Goal: Information Seeking & Learning: Learn about a topic

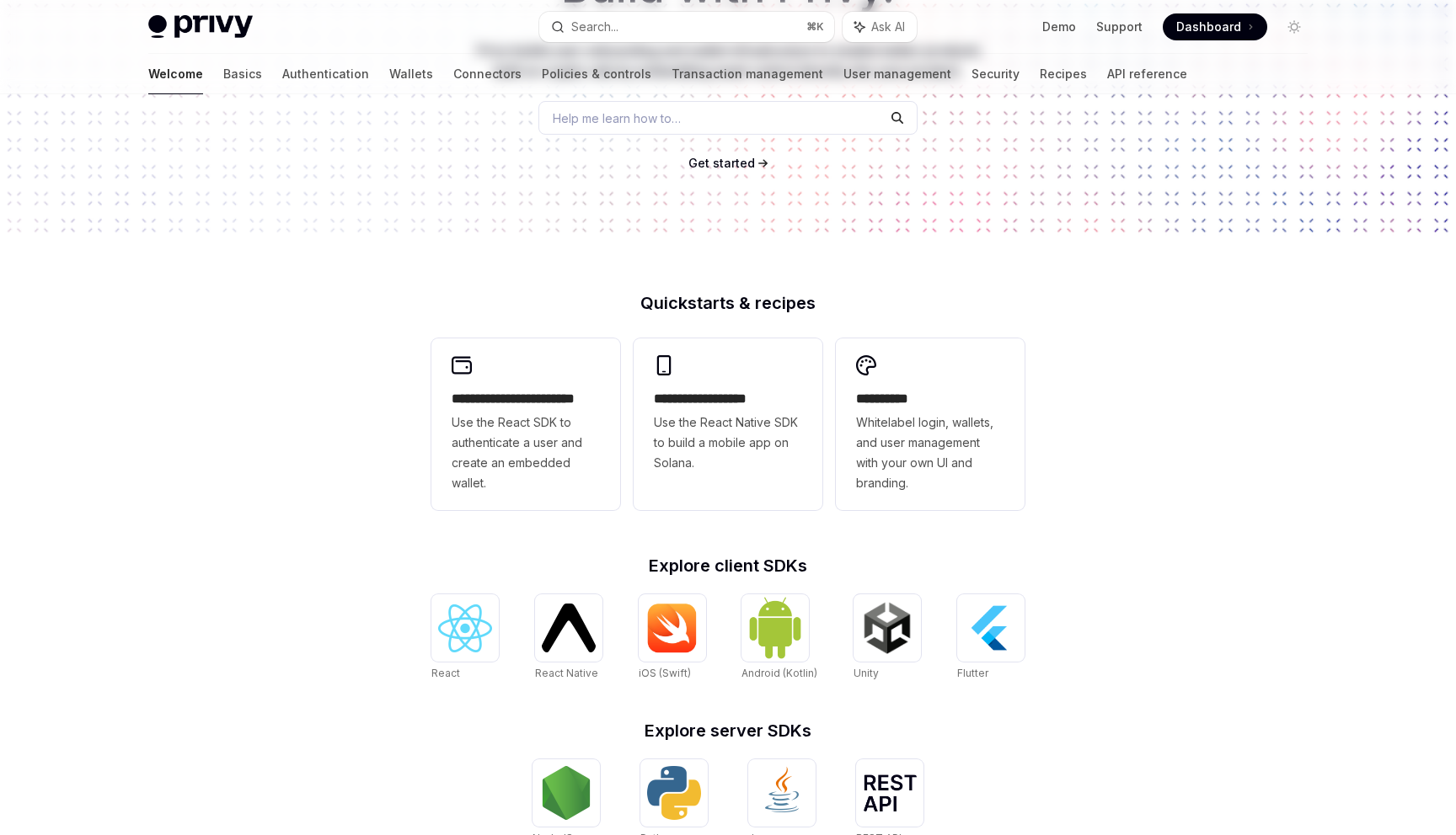
scroll to position [503, 0]
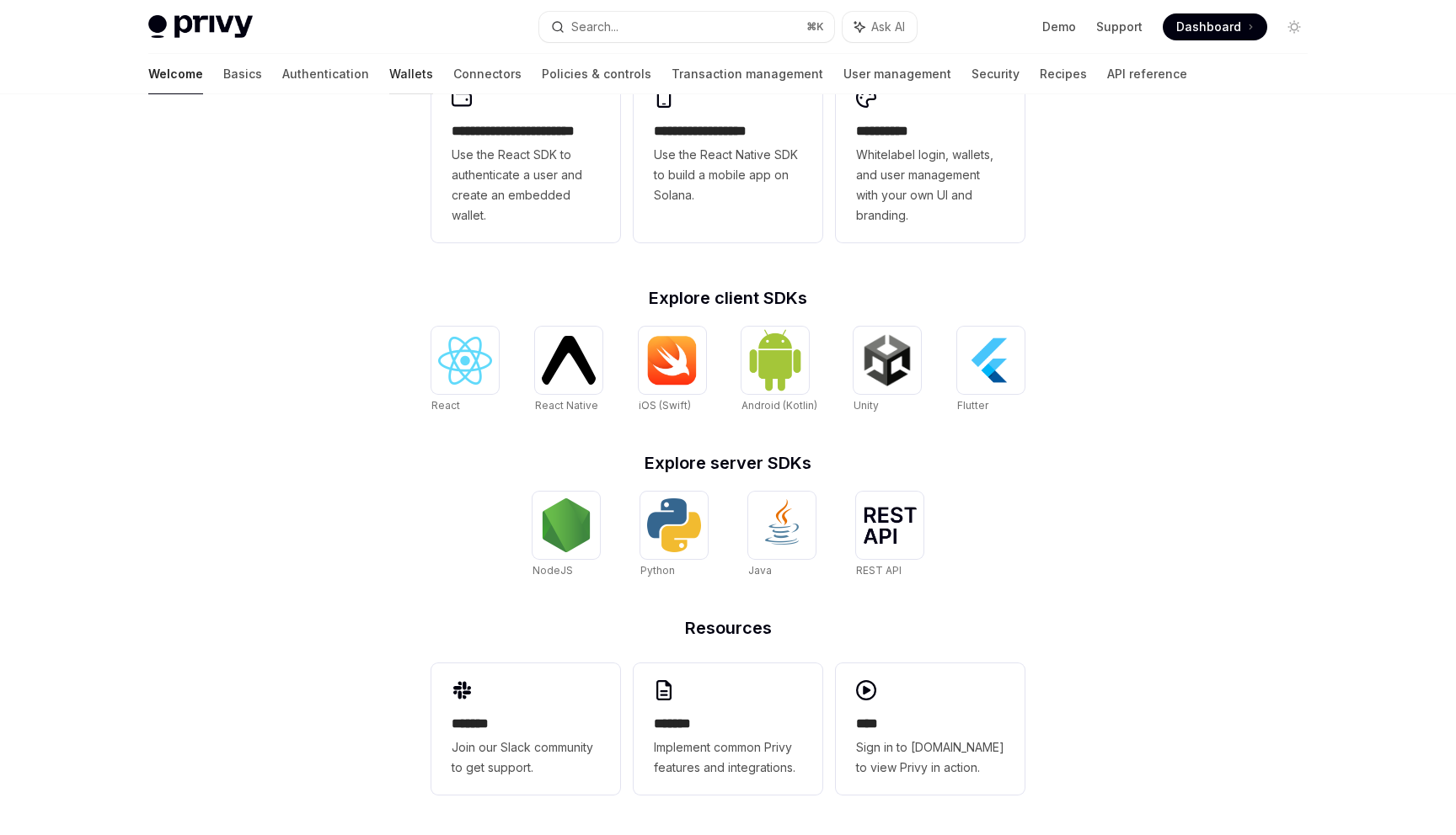
click at [389, 79] on link "Wallets" at bounding box center [411, 74] width 44 height 40
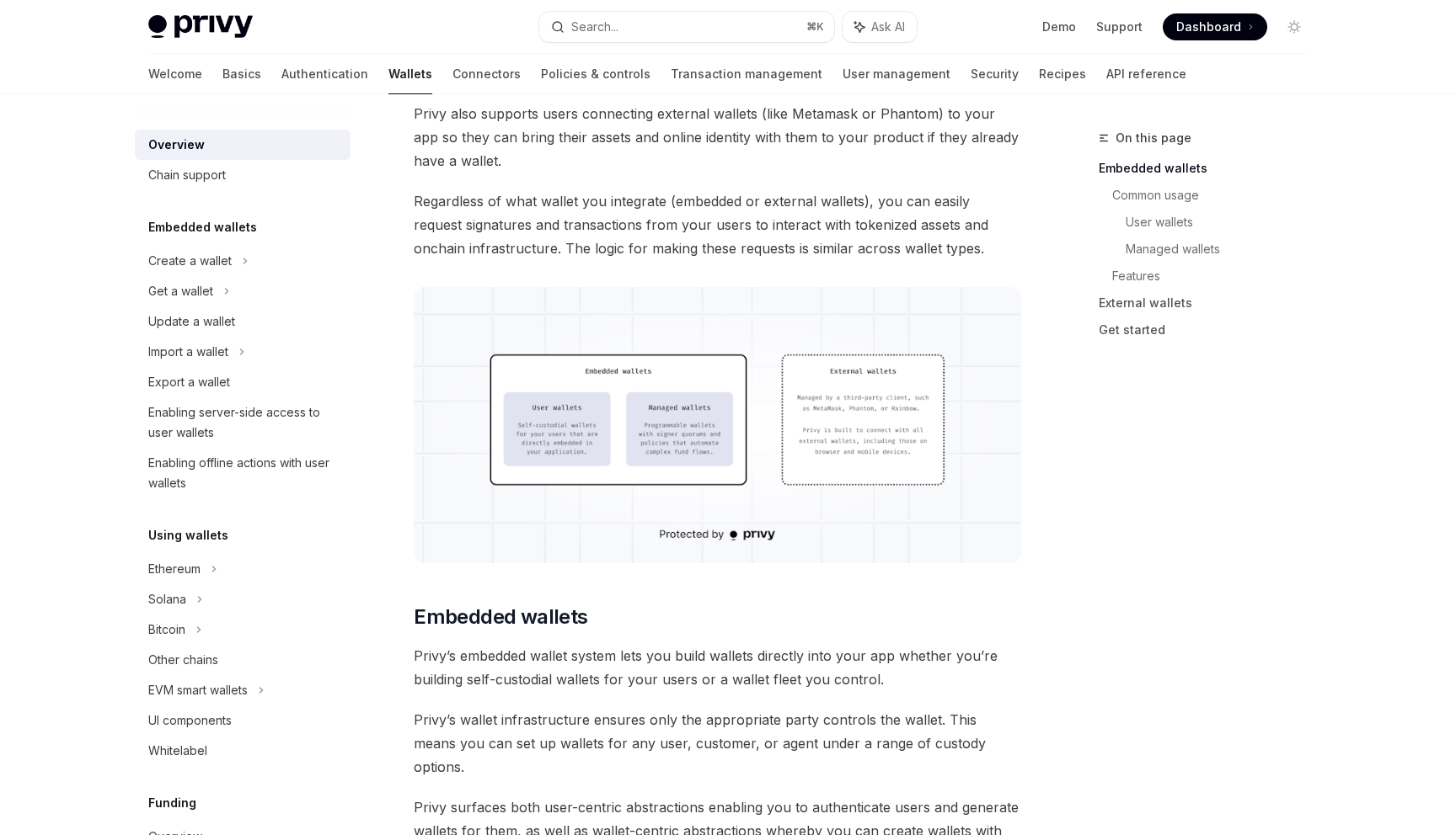
scroll to position [364, 0]
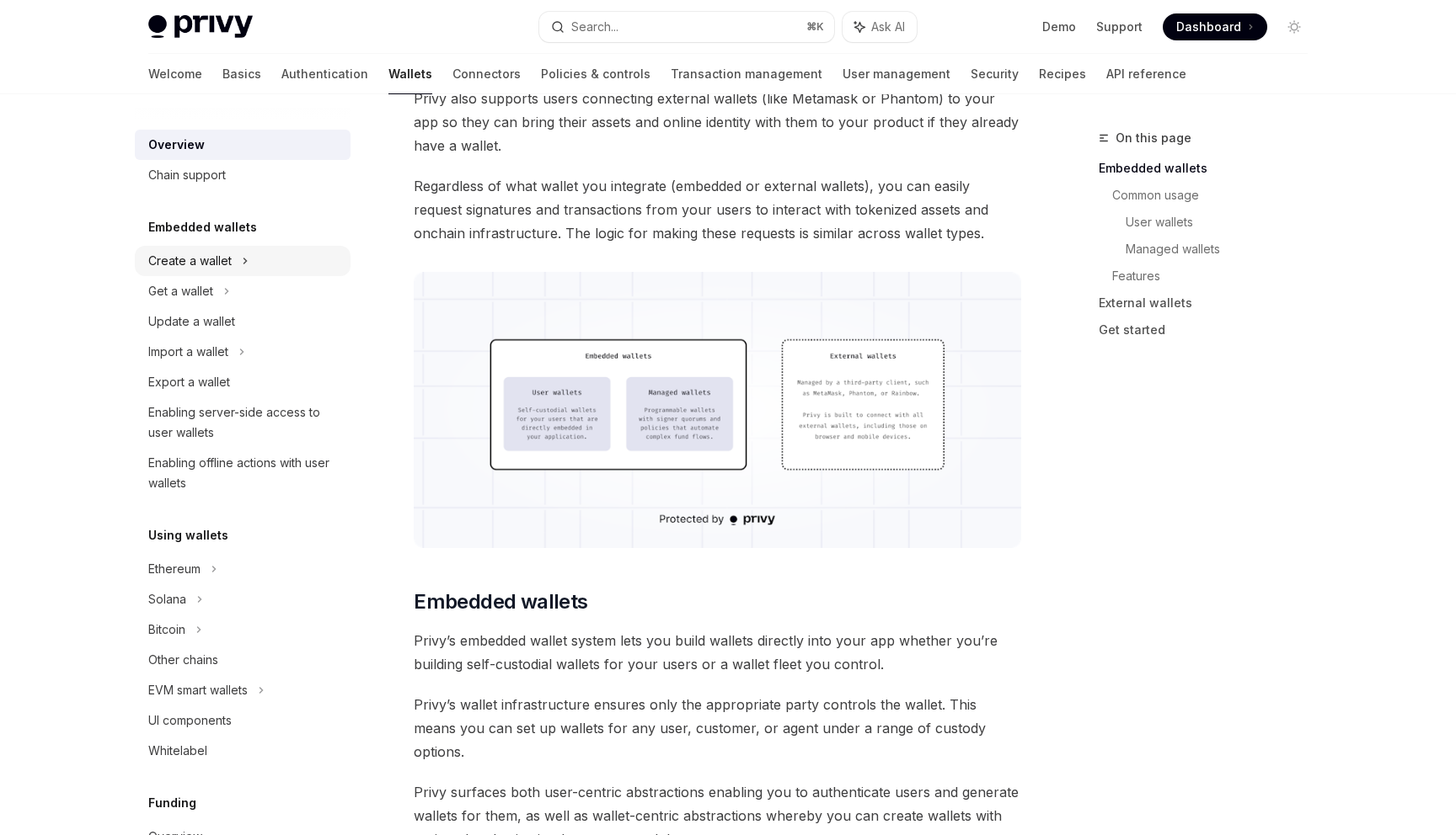
click at [220, 254] on div "Create a wallet" at bounding box center [190, 260] width 83 height 20
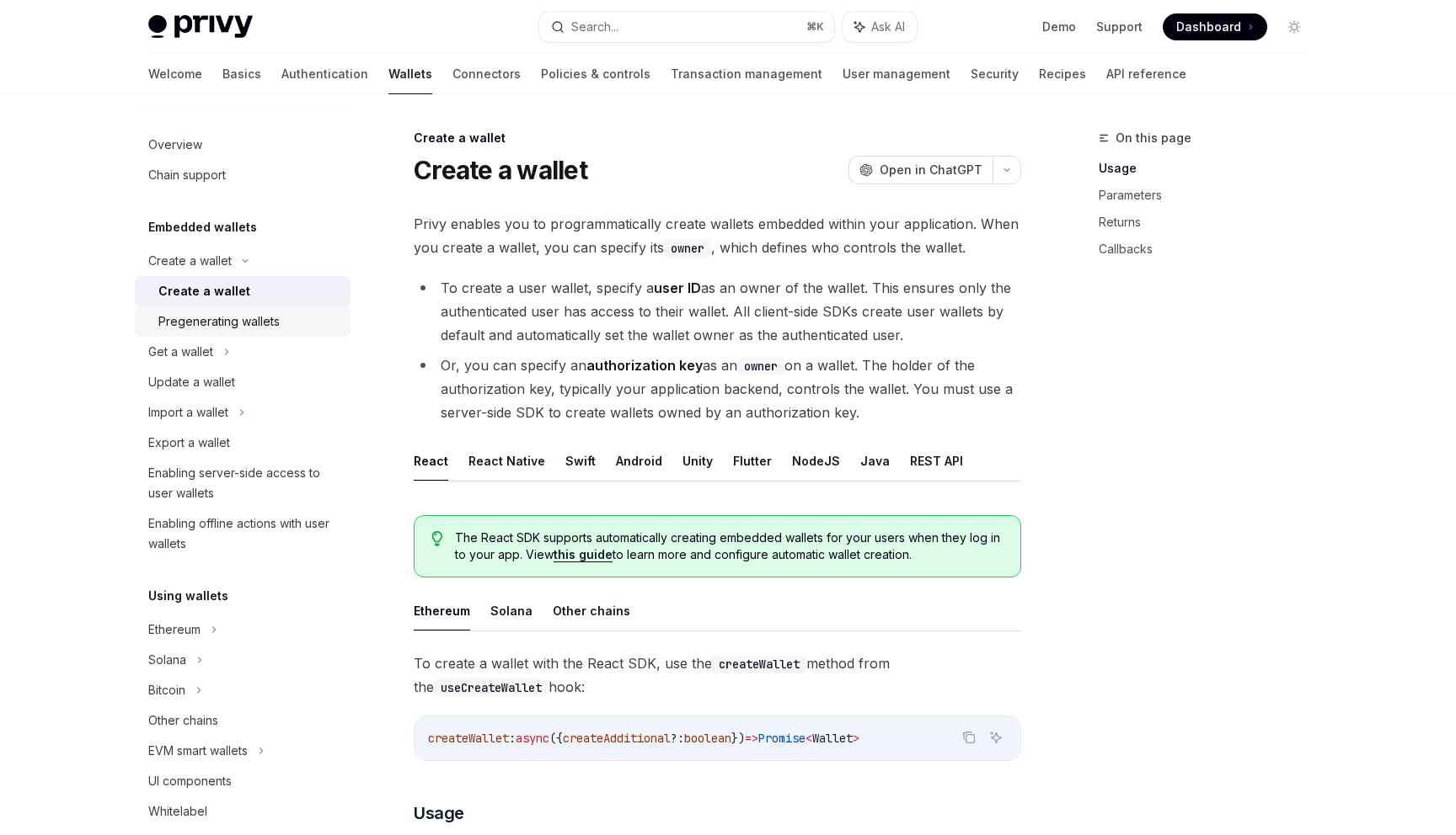
click at [219, 316] on div "Pregenerating wallets" at bounding box center [218, 321] width 121 height 20
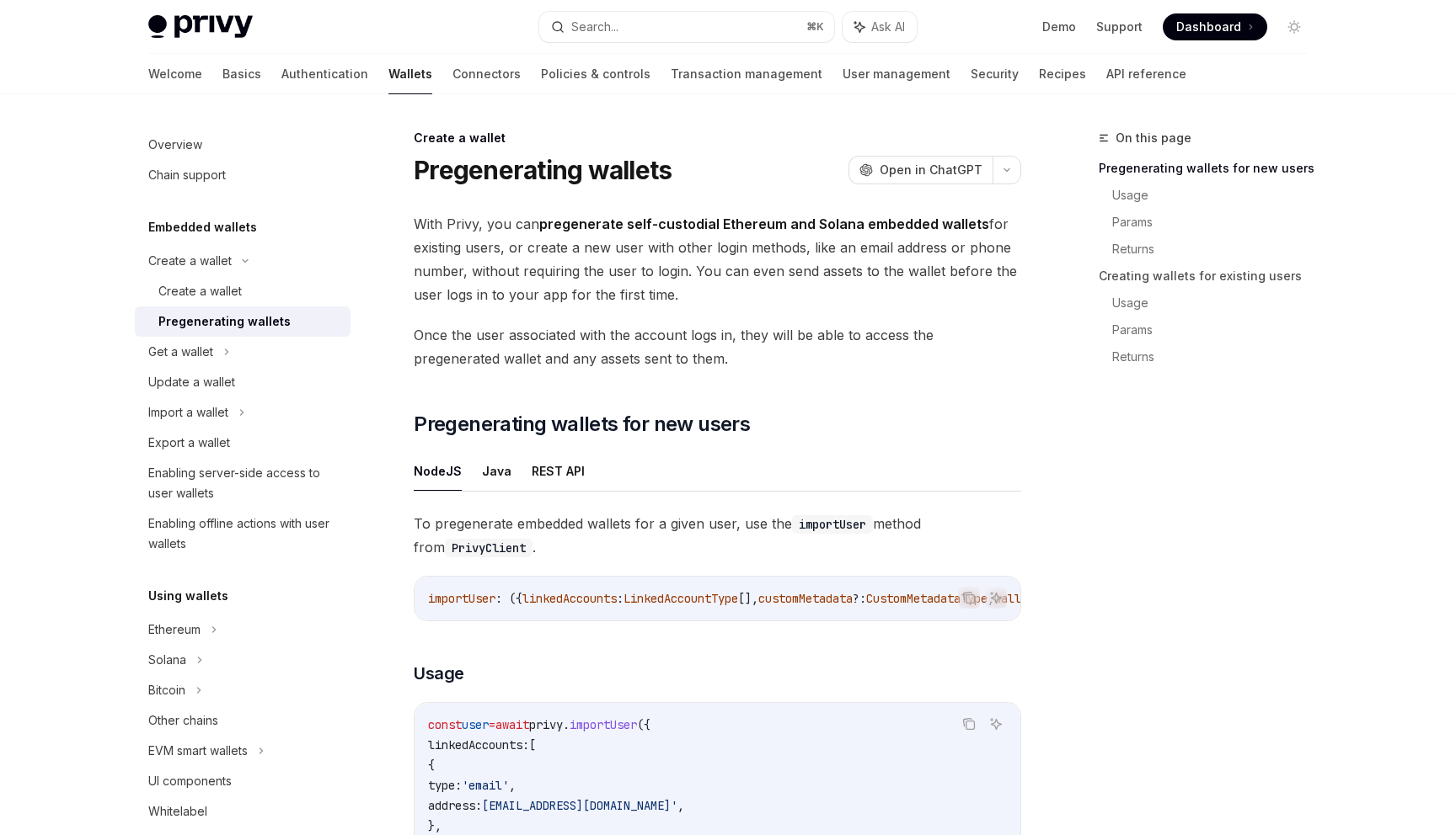
click at [595, 247] on span "With Privy, you can pregenerate self-custodial Ethereum and Solana embedded wal…" at bounding box center [717, 259] width 607 height 94
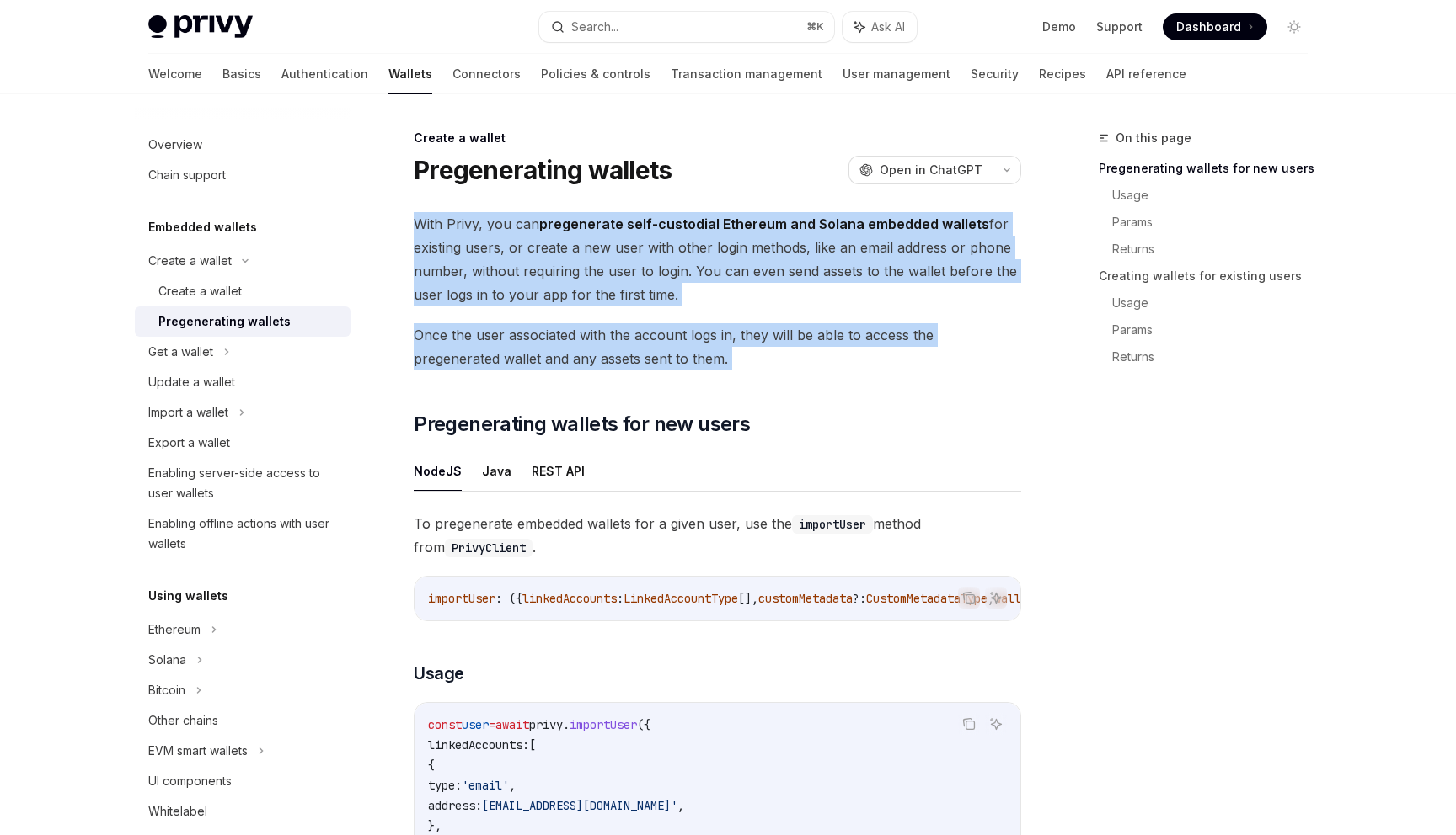
drag, startPoint x: 595, startPoint y: 247, endPoint x: 600, endPoint y: 339, distance: 92.1
click at [600, 339] on span "Once the user associated with the account logs in, they will be able to access …" at bounding box center [717, 347] width 607 height 47
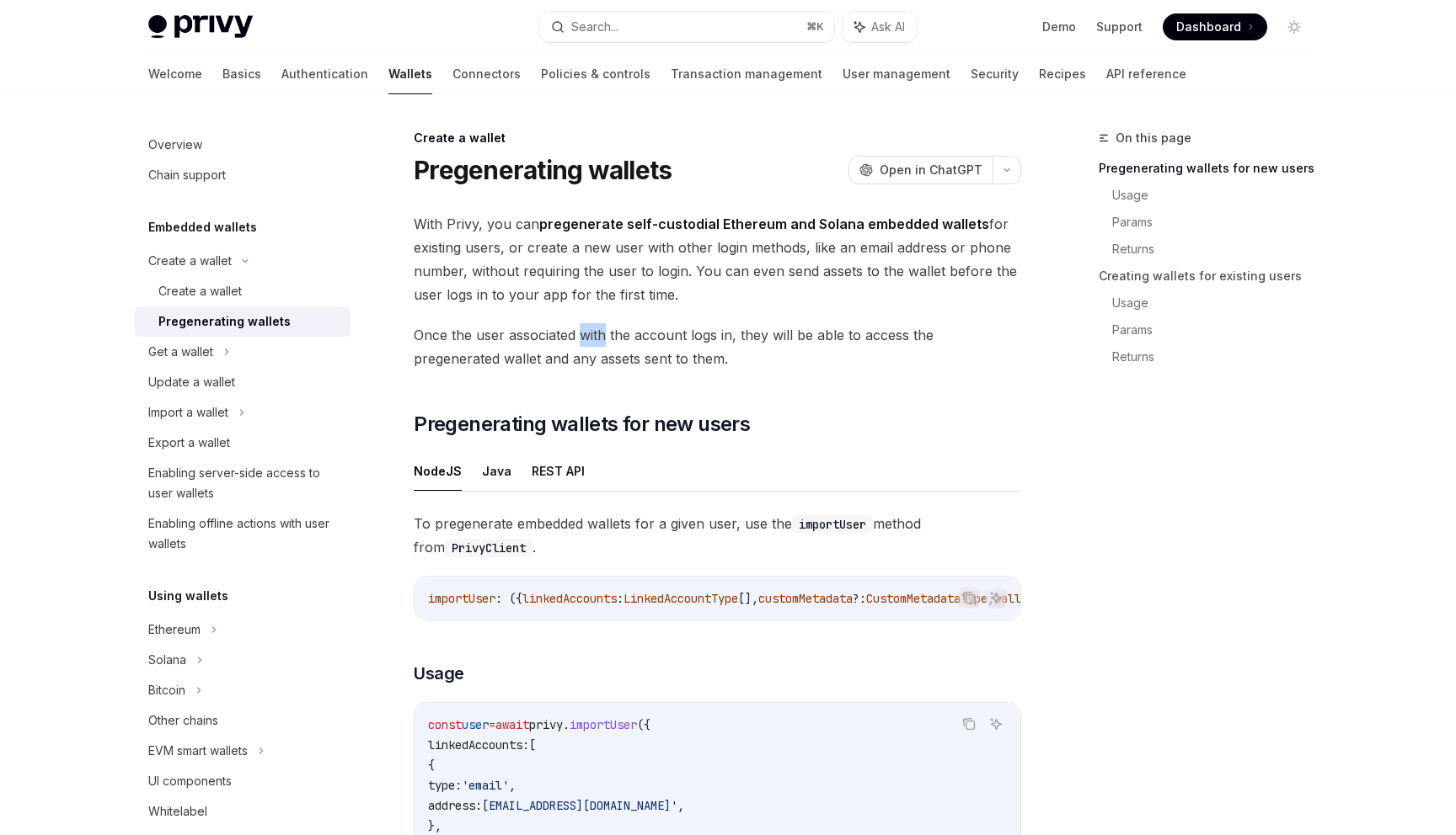
click at [600, 339] on span "Once the user associated with the account logs in, they will be able to access …" at bounding box center [717, 347] width 607 height 47
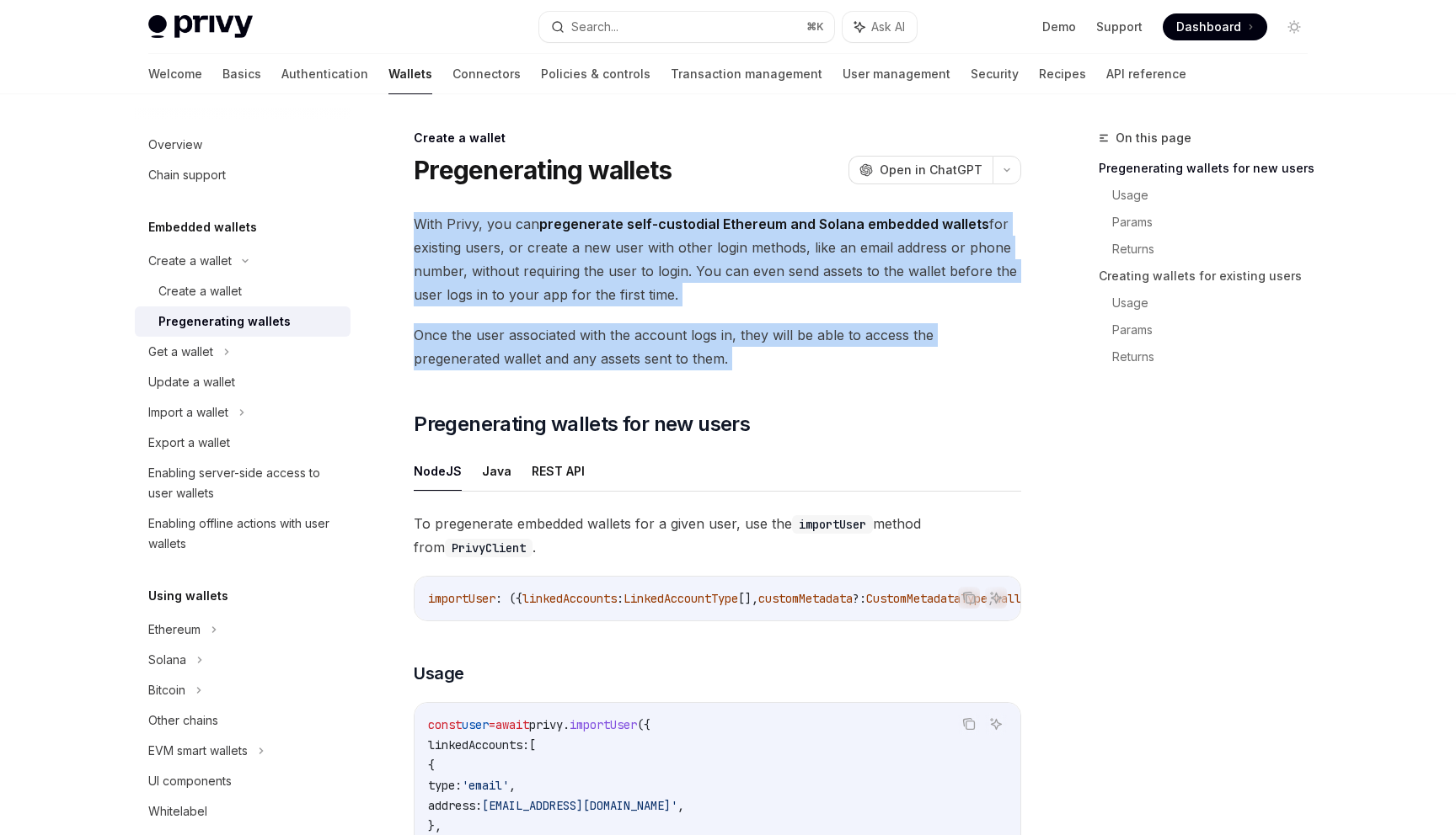
drag, startPoint x: 600, startPoint y: 339, endPoint x: 593, endPoint y: 276, distance: 63.4
click at [593, 276] on span "With Privy, you can pregenerate self-custodial Ethereum and Solana embedded wal…" at bounding box center [717, 259] width 607 height 94
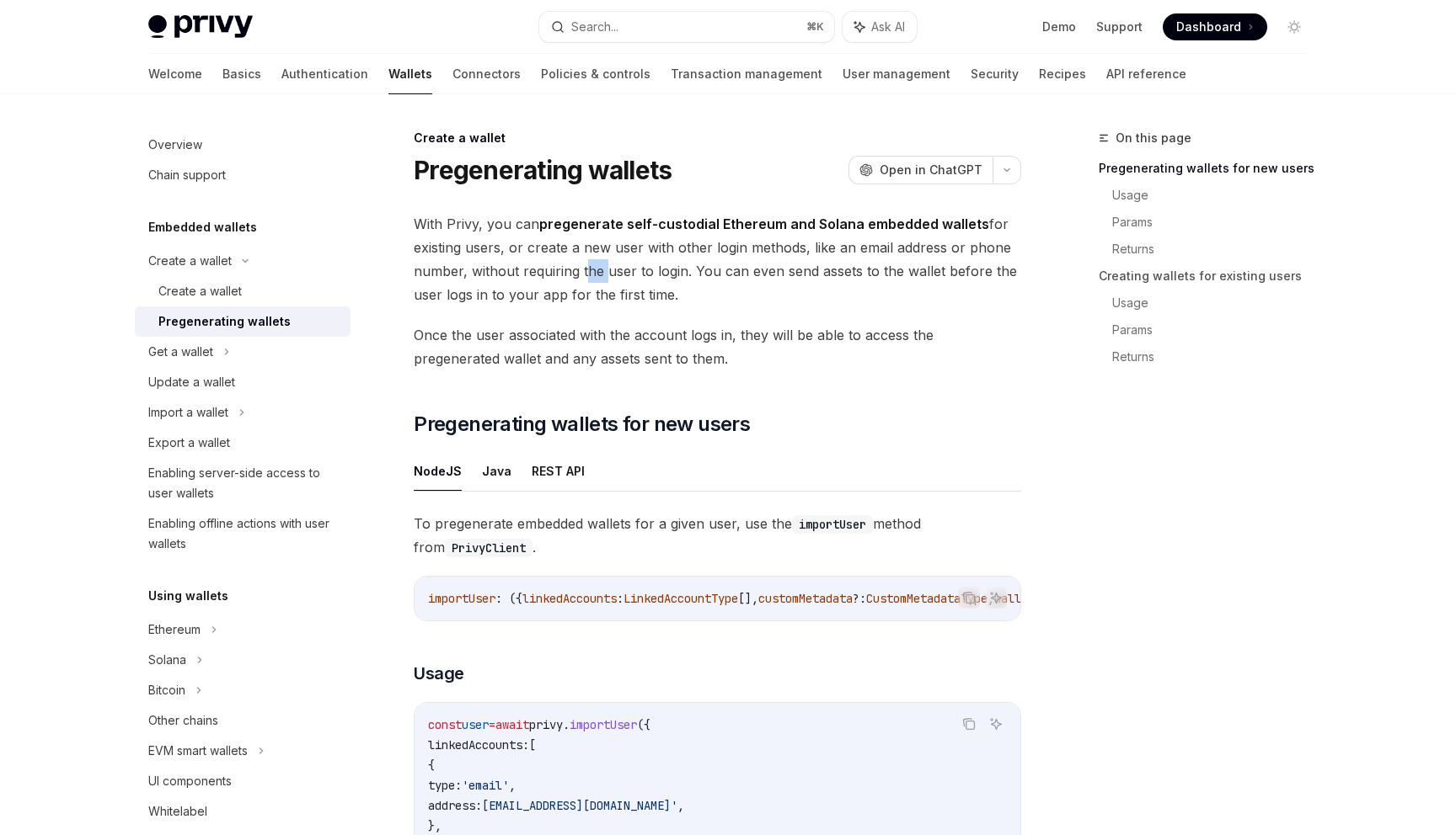
click at [593, 276] on span "With Privy, you can pregenerate self-custodial Ethereum and Solana embedded wal…" at bounding box center [717, 259] width 607 height 94
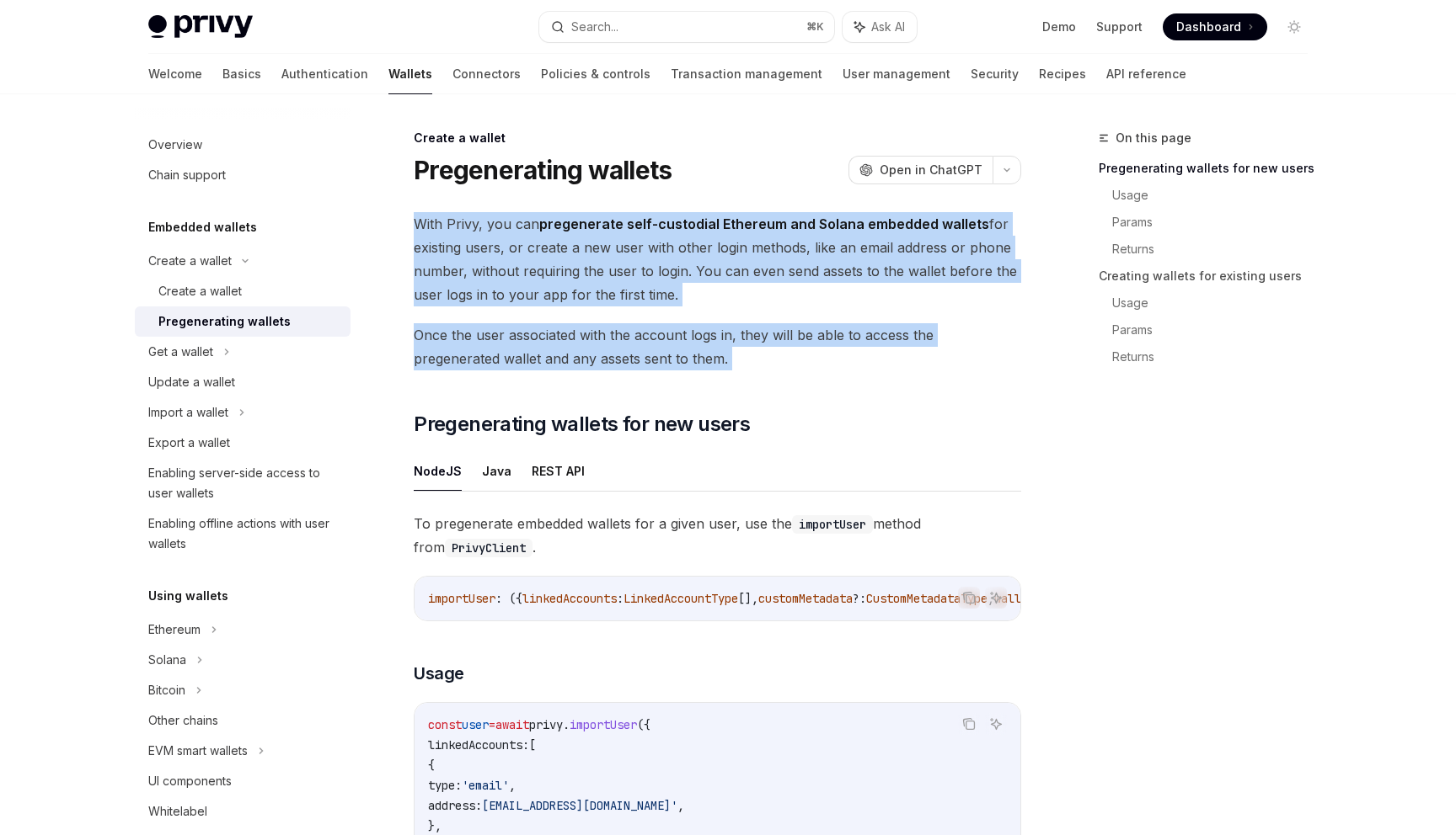
drag, startPoint x: 593, startPoint y: 276, endPoint x: 580, endPoint y: 342, distance: 67.3
click at [573, 340] on span "Once the user associated with the account logs in, they will be able to access …" at bounding box center [717, 347] width 607 height 47
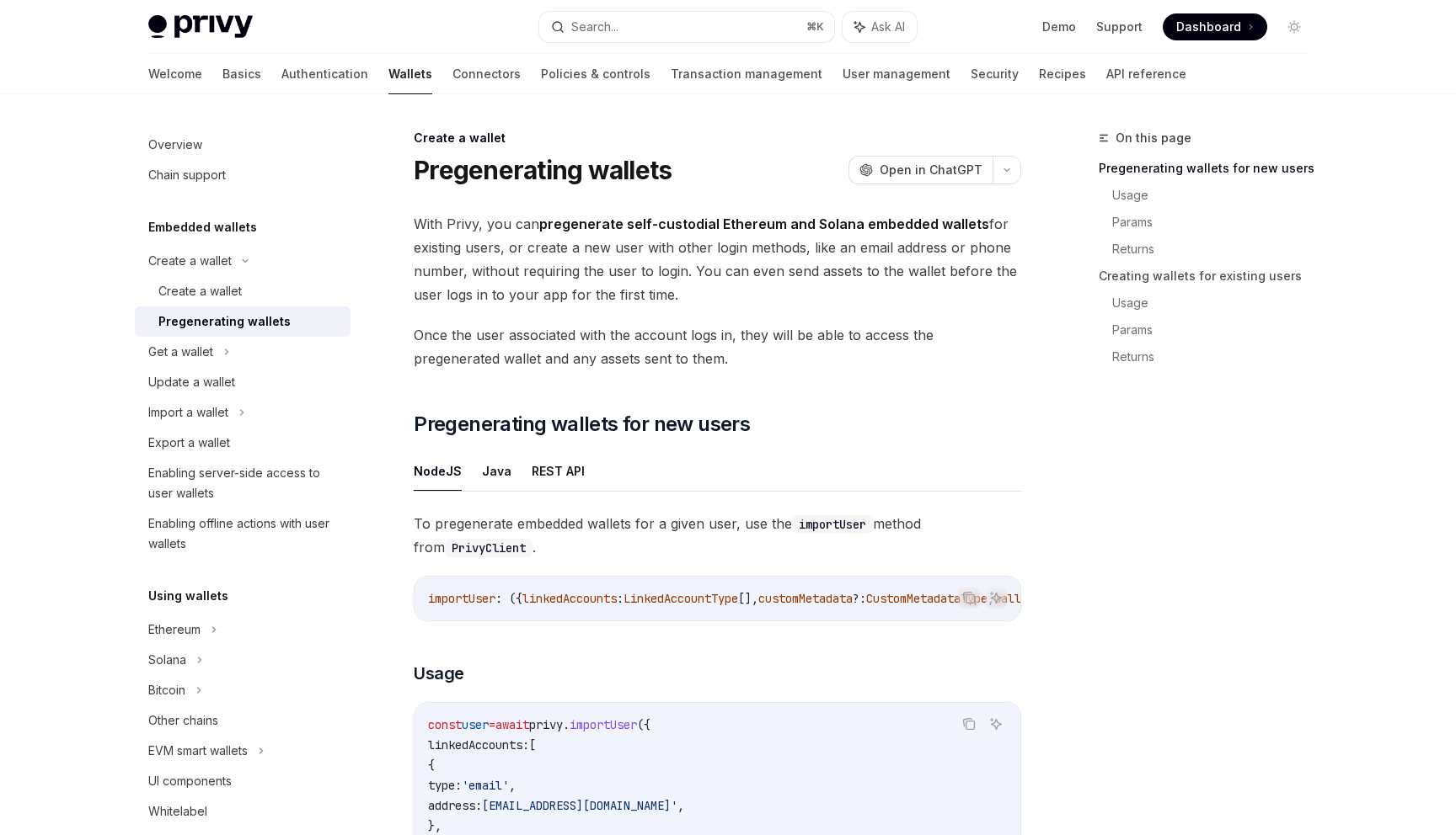
click at [573, 340] on span "Once the user associated with the account logs in, they will be able to access …" at bounding box center [717, 347] width 607 height 47
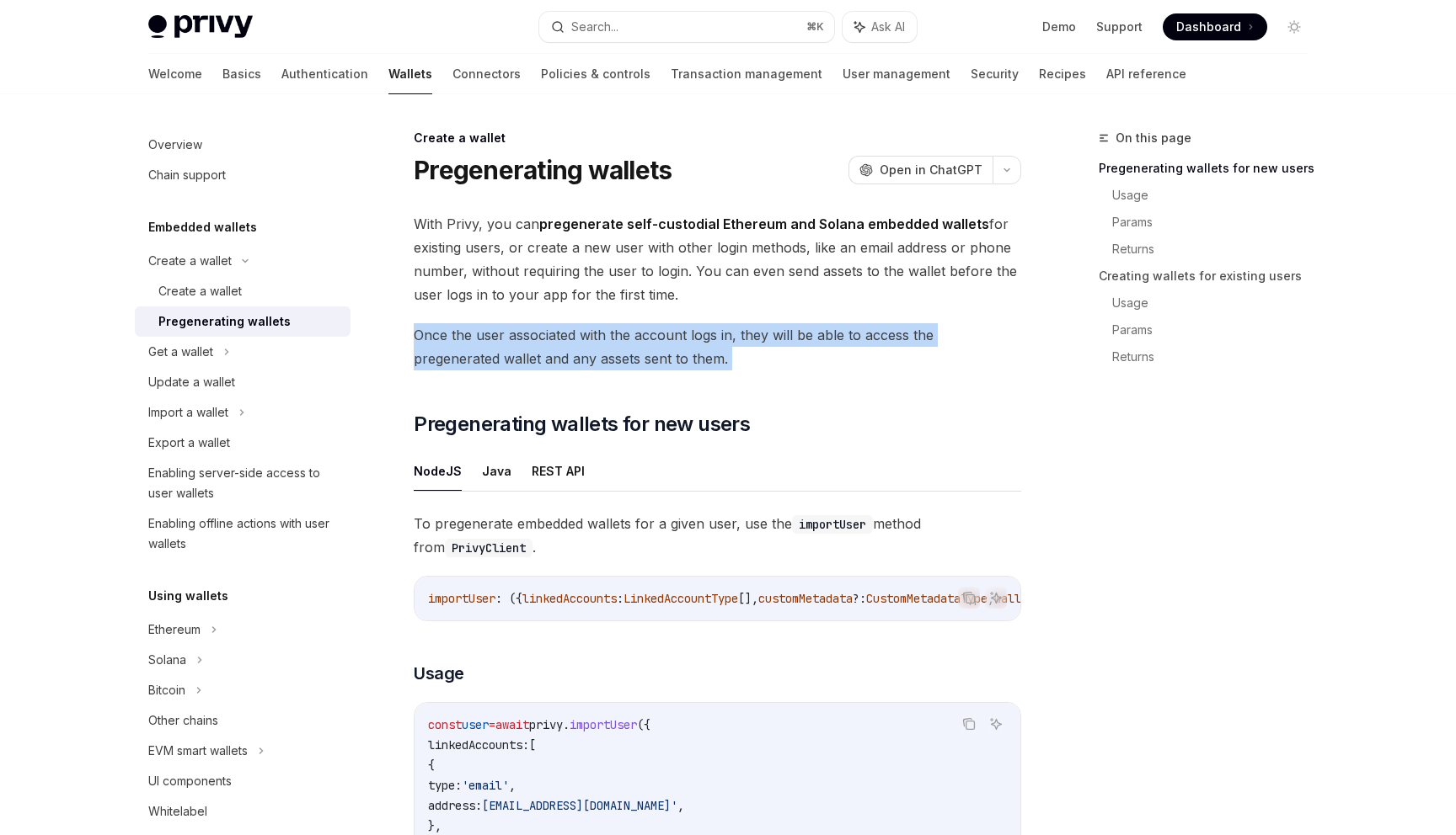
click at [577, 283] on span "With Privy, you can pregenerate self-custodial Ethereum and Solana embedded wal…" at bounding box center [717, 259] width 607 height 94
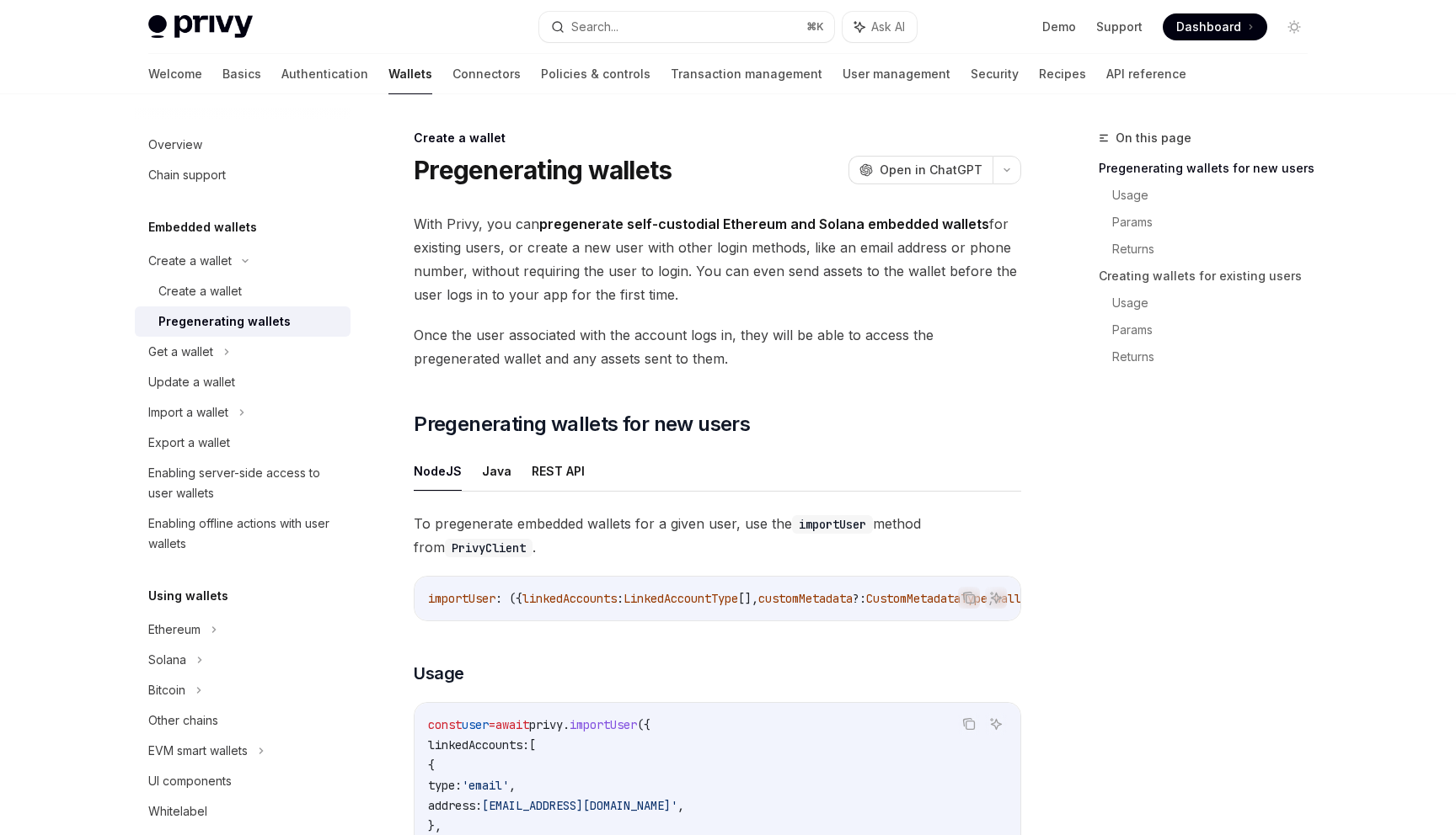
click at [577, 283] on span "With Privy, you can pregenerate self-custodial Ethereum and Solana embedded wal…" at bounding box center [717, 259] width 607 height 94
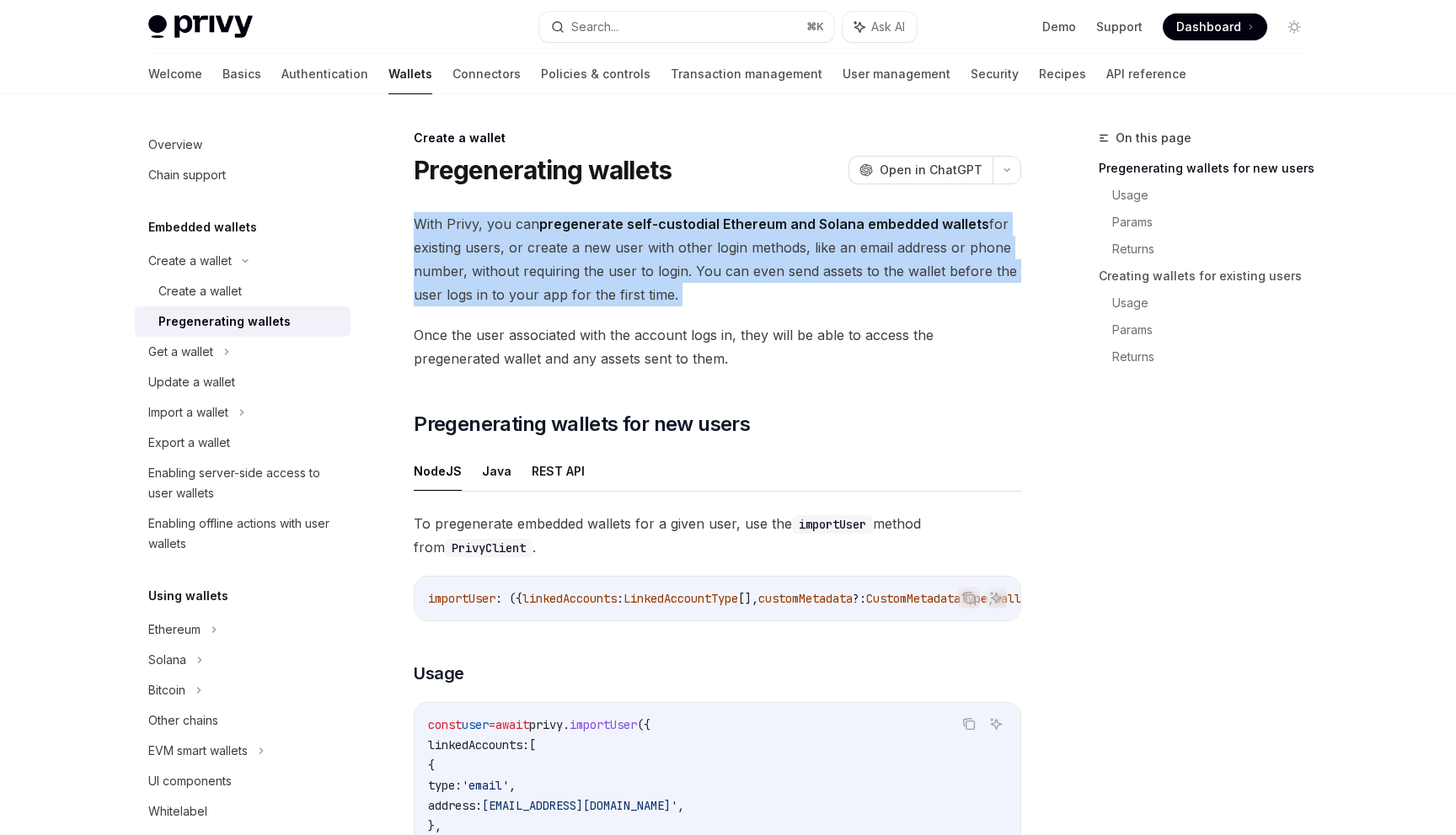
click at [541, 367] on span "Once the user associated with the account logs in, they will be able to access …" at bounding box center [717, 347] width 607 height 47
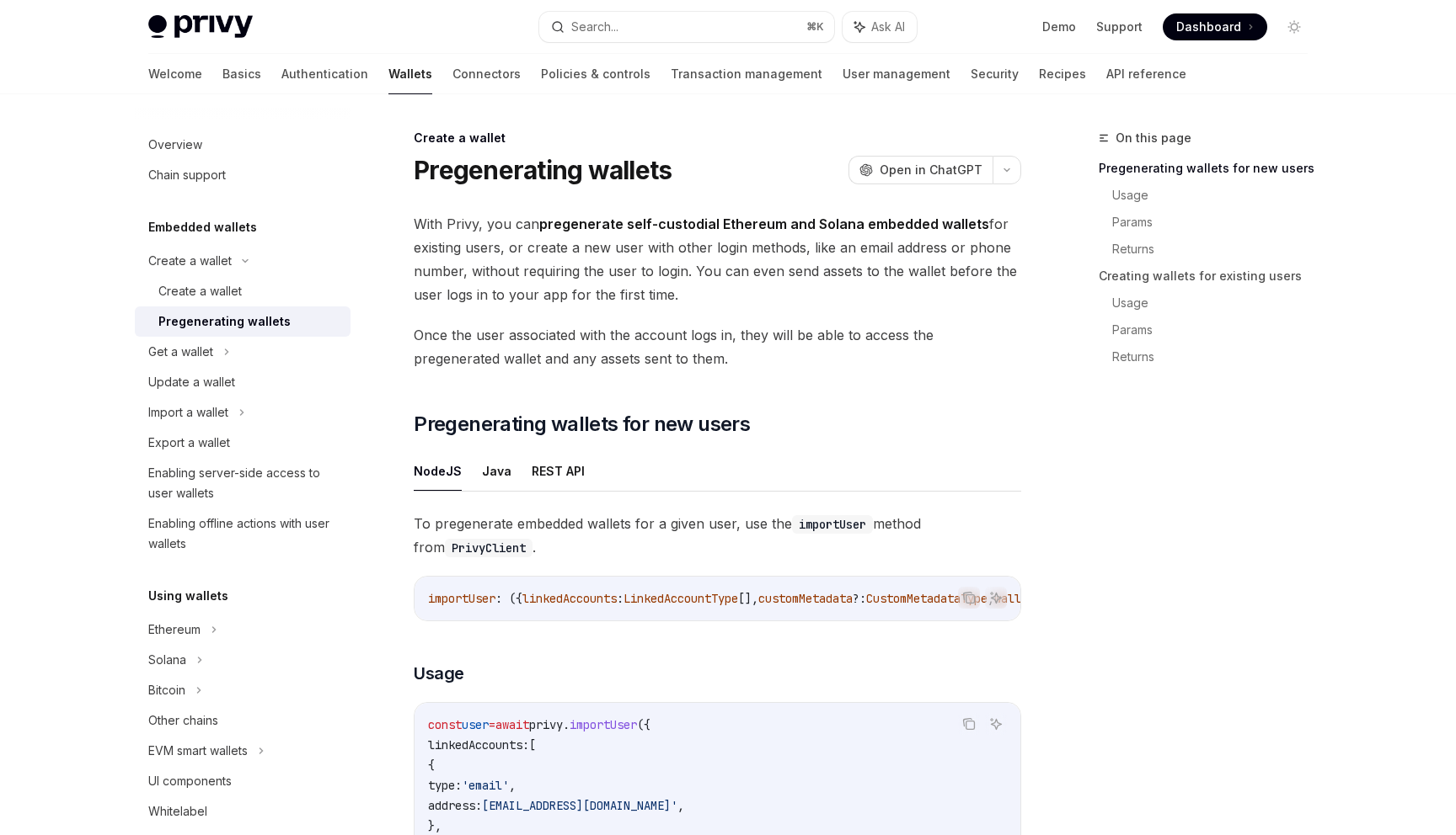
click at [541, 367] on span "Once the user associated with the account logs in, they will be able to access …" at bounding box center [717, 347] width 607 height 47
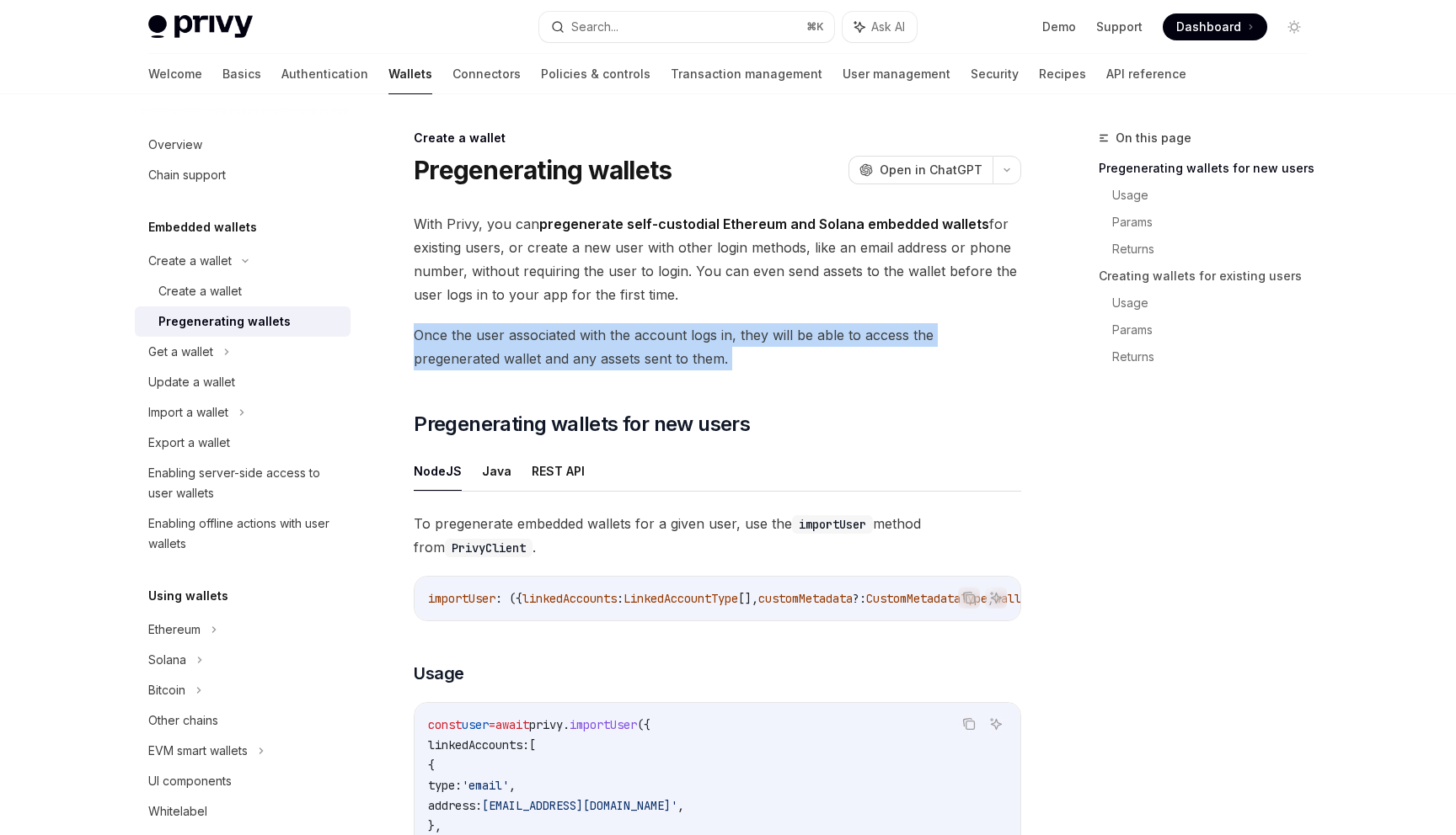
click at [555, 354] on span "Once the user associated with the account logs in, they will be able to access …" at bounding box center [717, 347] width 607 height 47
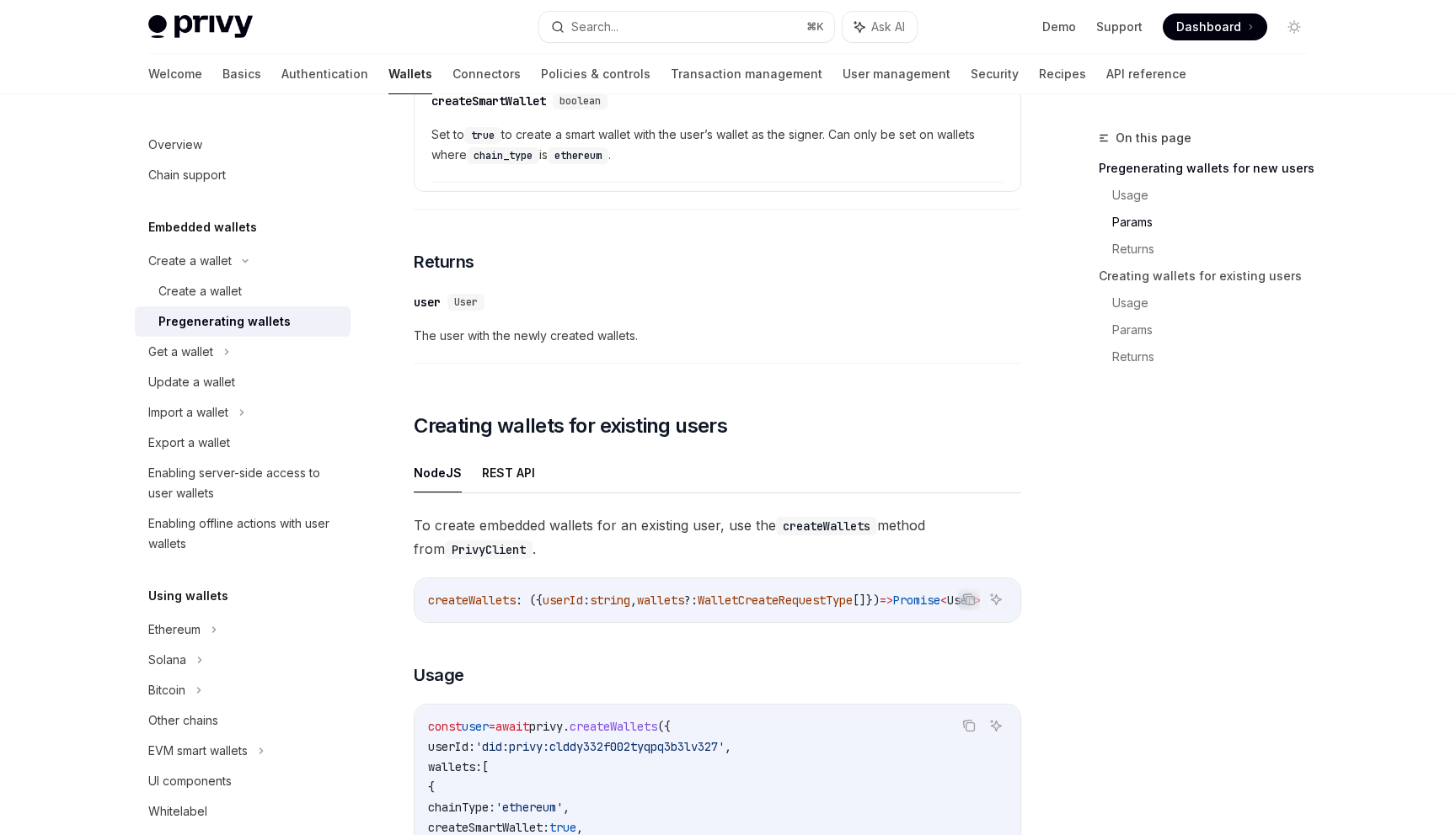
scroll to position [1652, 0]
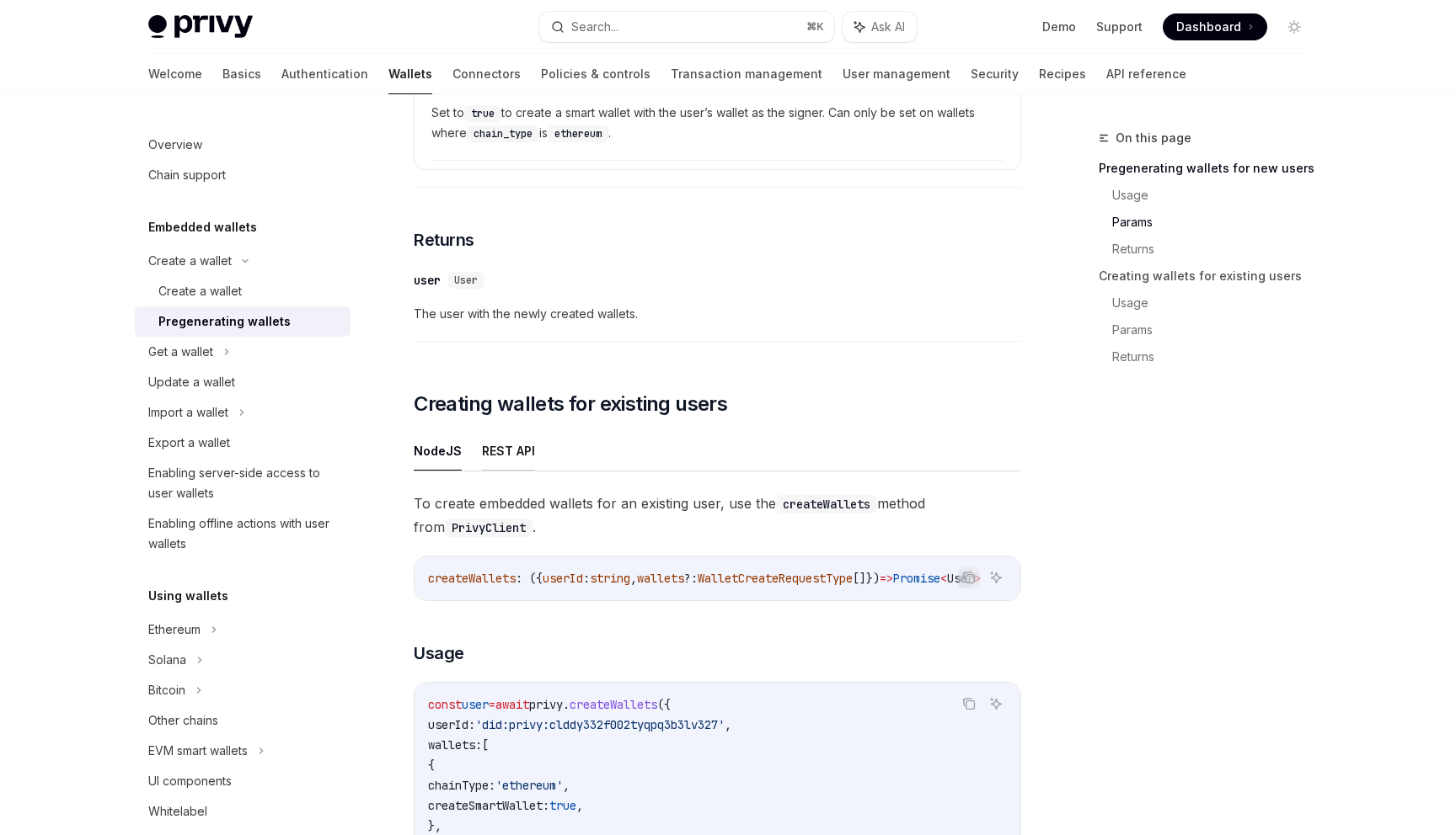
click at [506, 461] on button "REST API" at bounding box center [508, 451] width 53 height 39
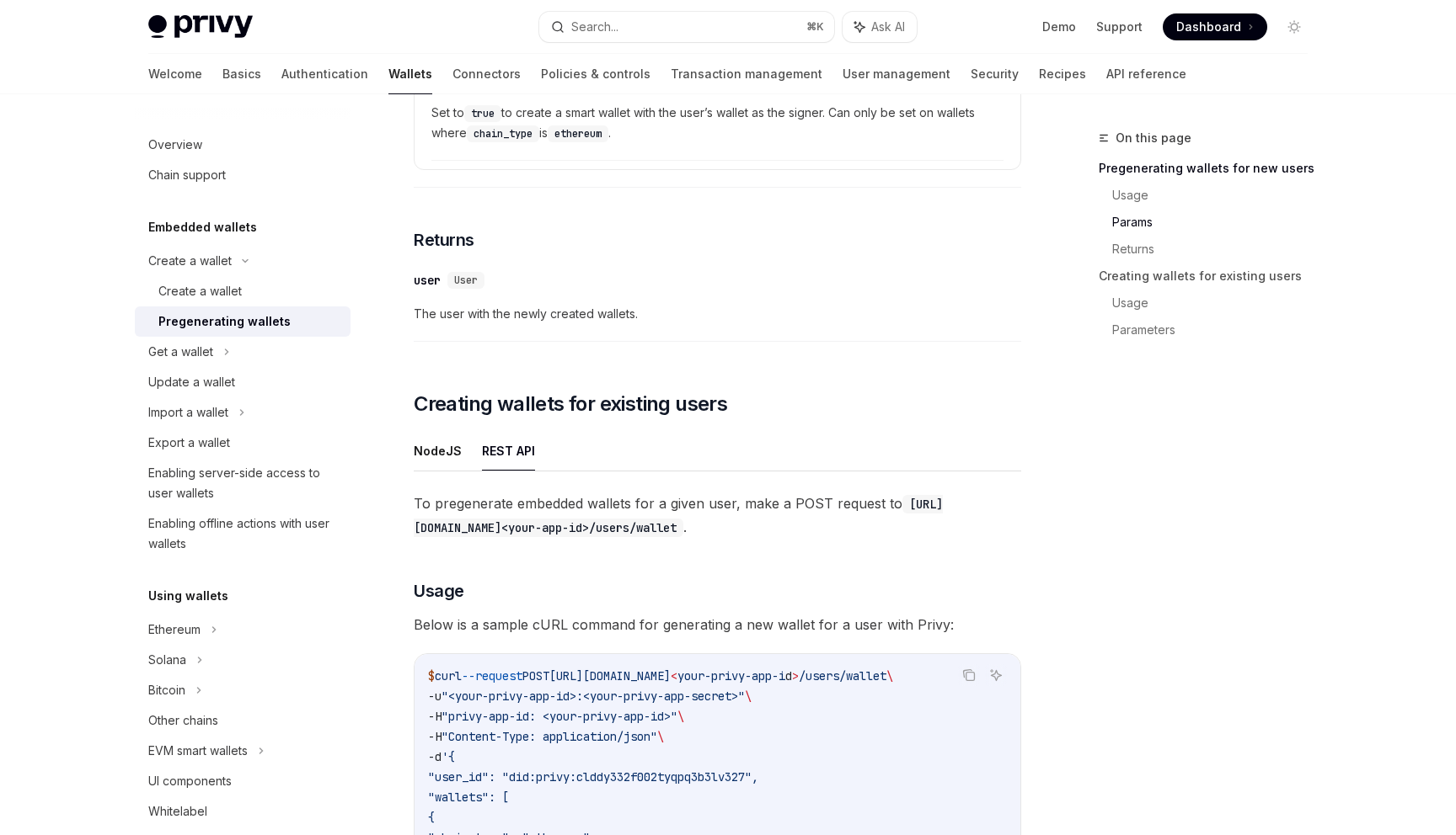
click at [535, 504] on span "To pregenerate embedded wallets for a given user, make a POST request to [URL][…" at bounding box center [717, 515] width 607 height 47
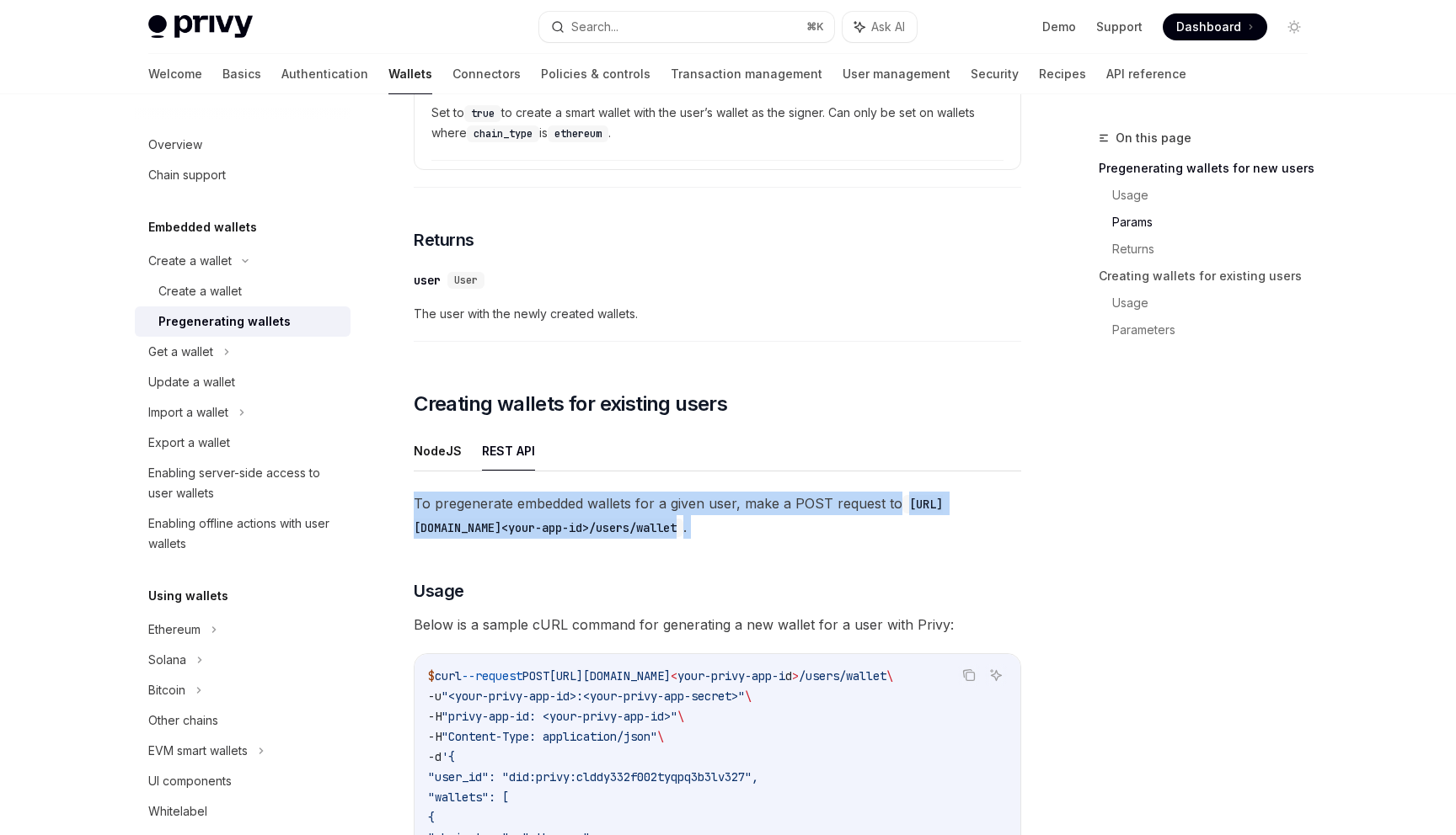
click at [512, 621] on span "Below is a sample cURL command for generating a new wallet for a user with Priv…" at bounding box center [717, 625] width 607 height 24
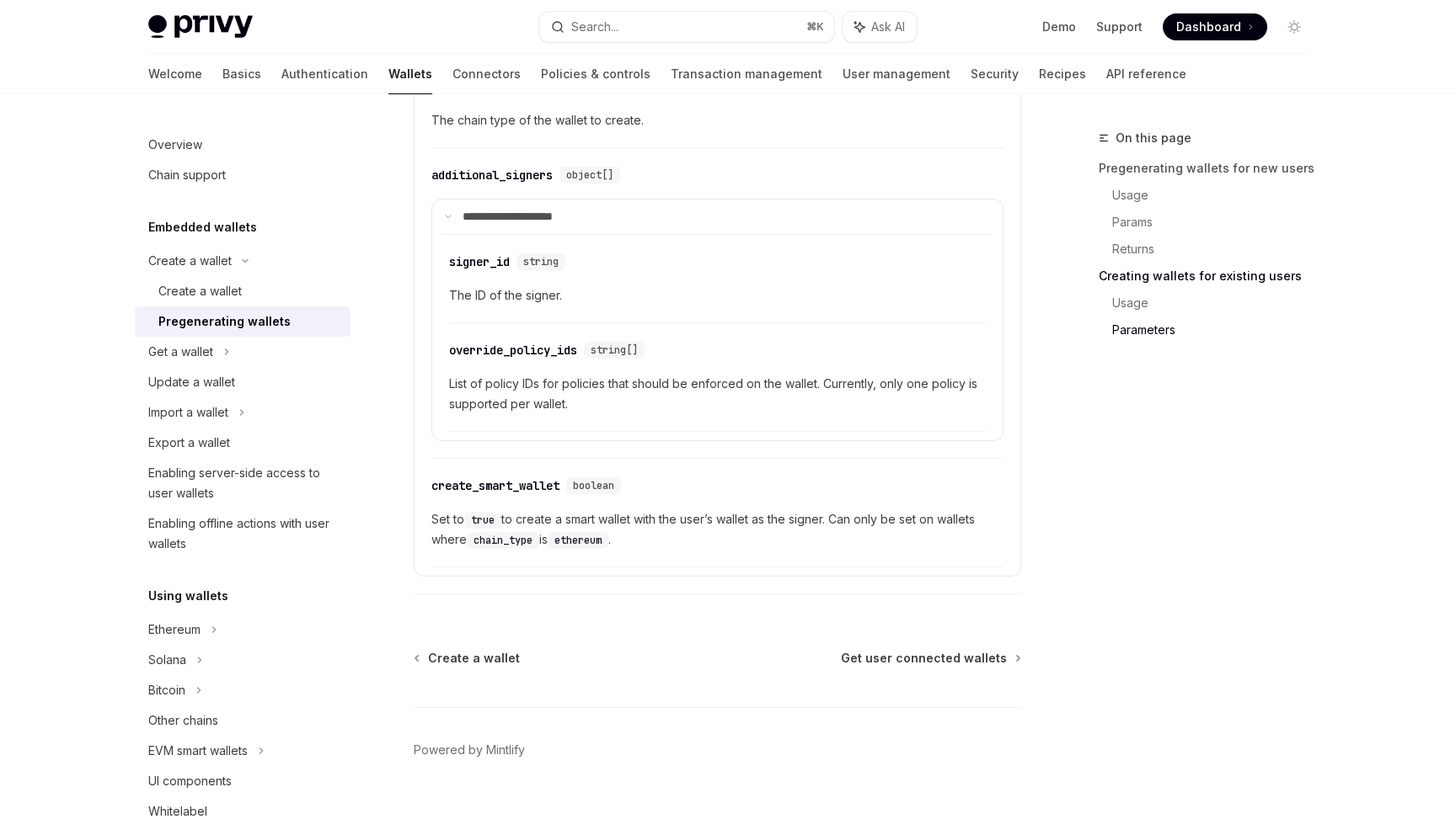
scroll to position [3448, 0]
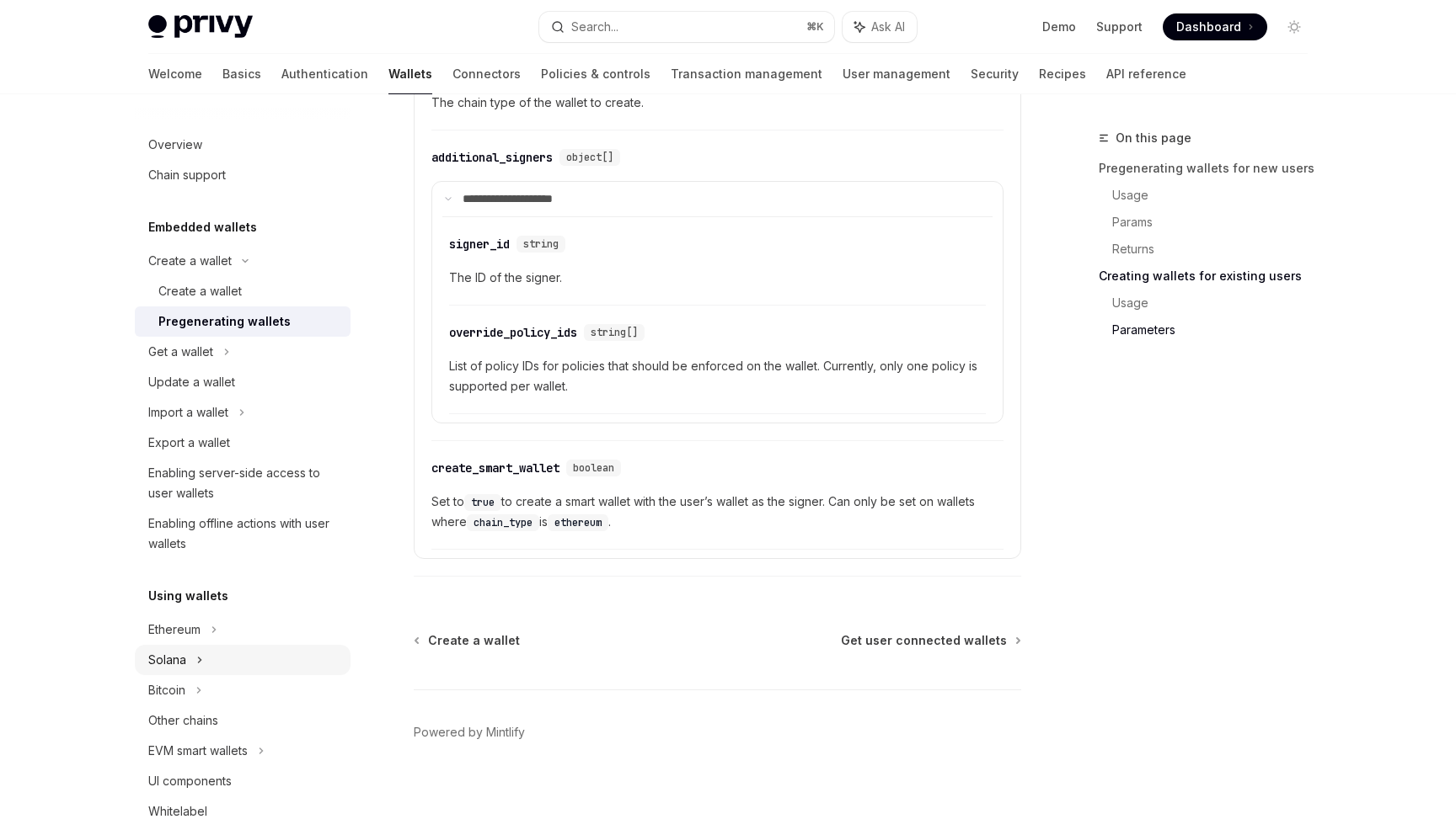
click at [176, 362] on div "Solana" at bounding box center [181, 351] width 65 height 20
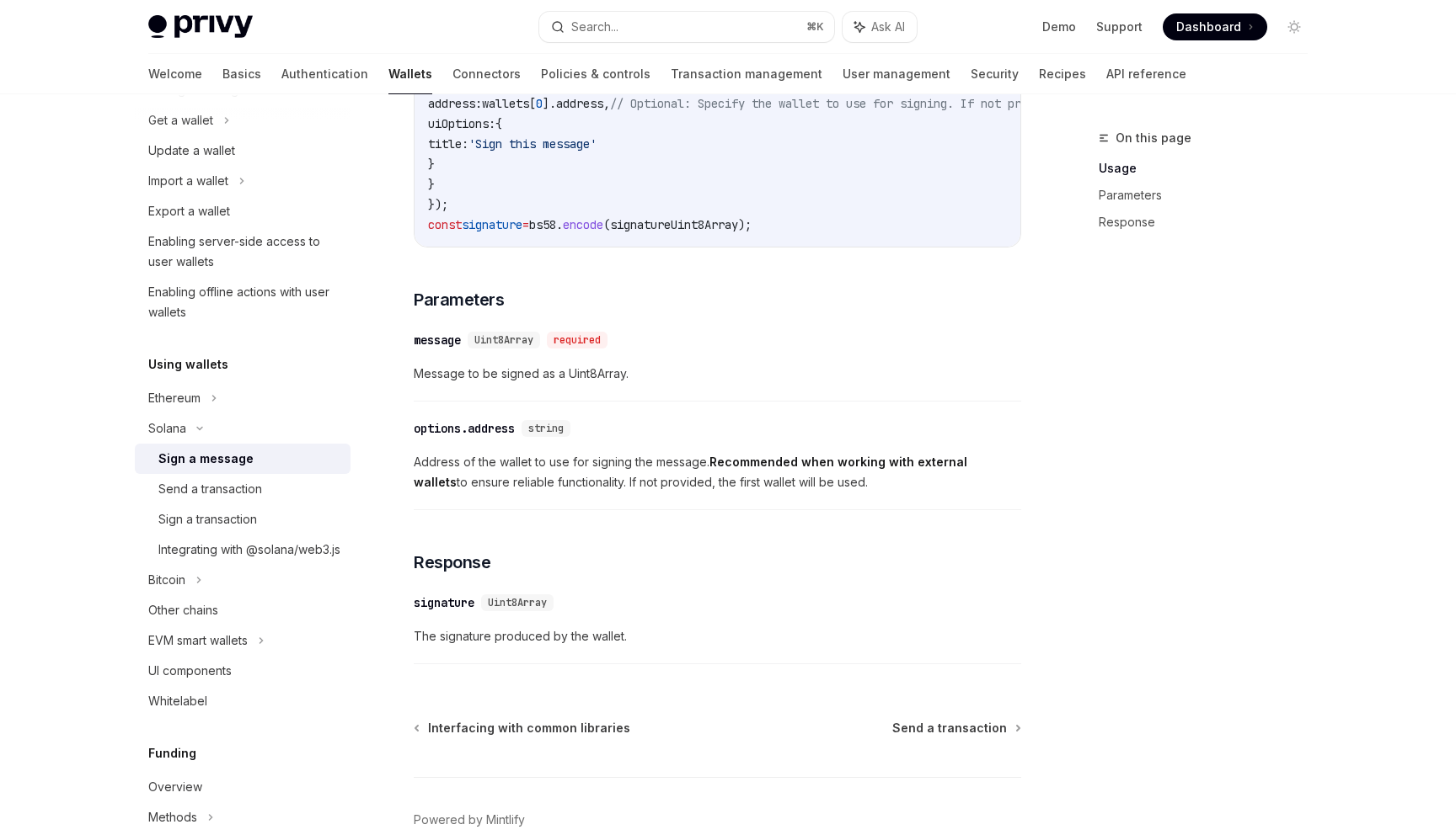
scroll to position [860, 0]
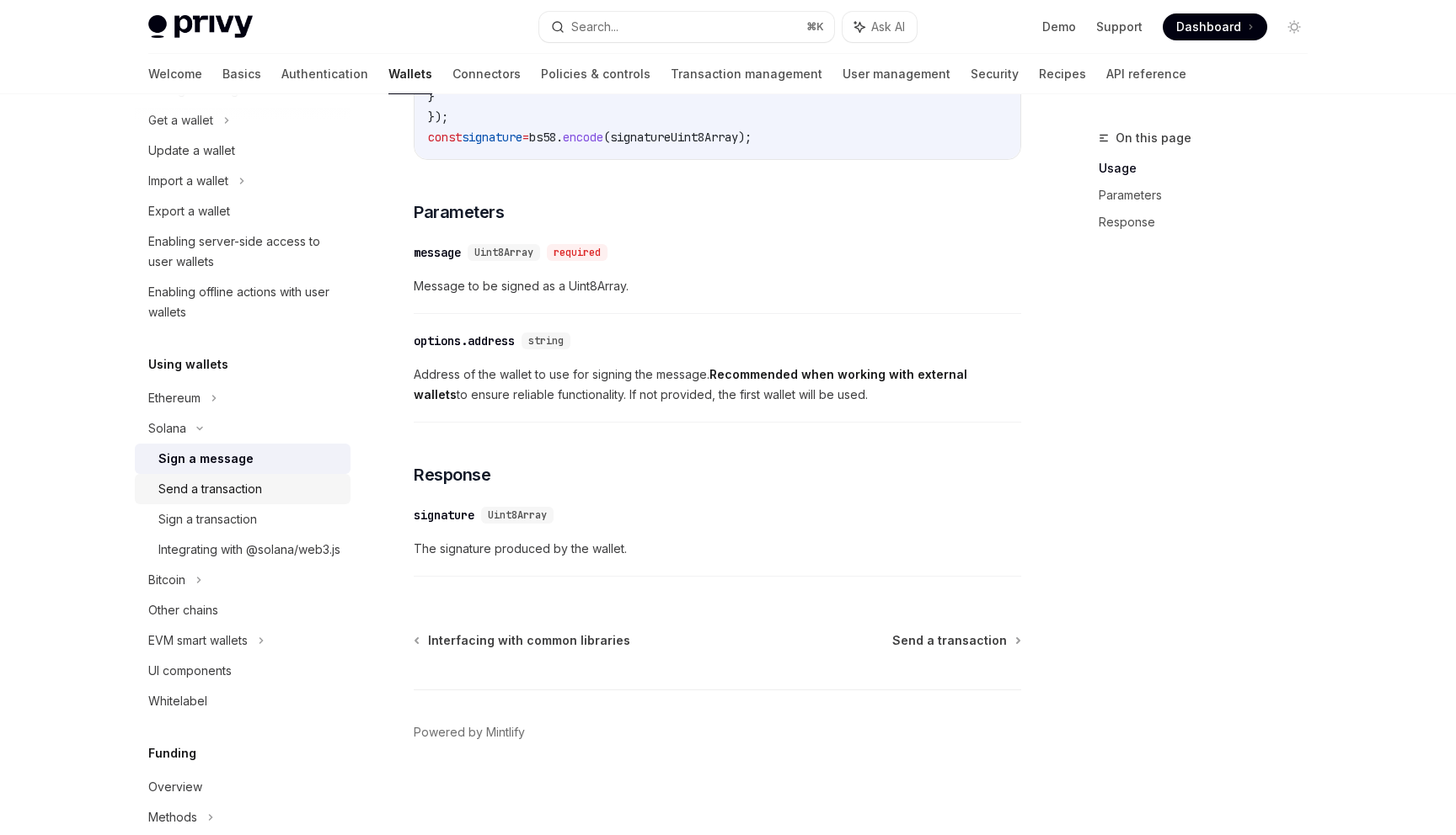
click at [284, 482] on div "Send a transaction" at bounding box center [249, 489] width 182 height 20
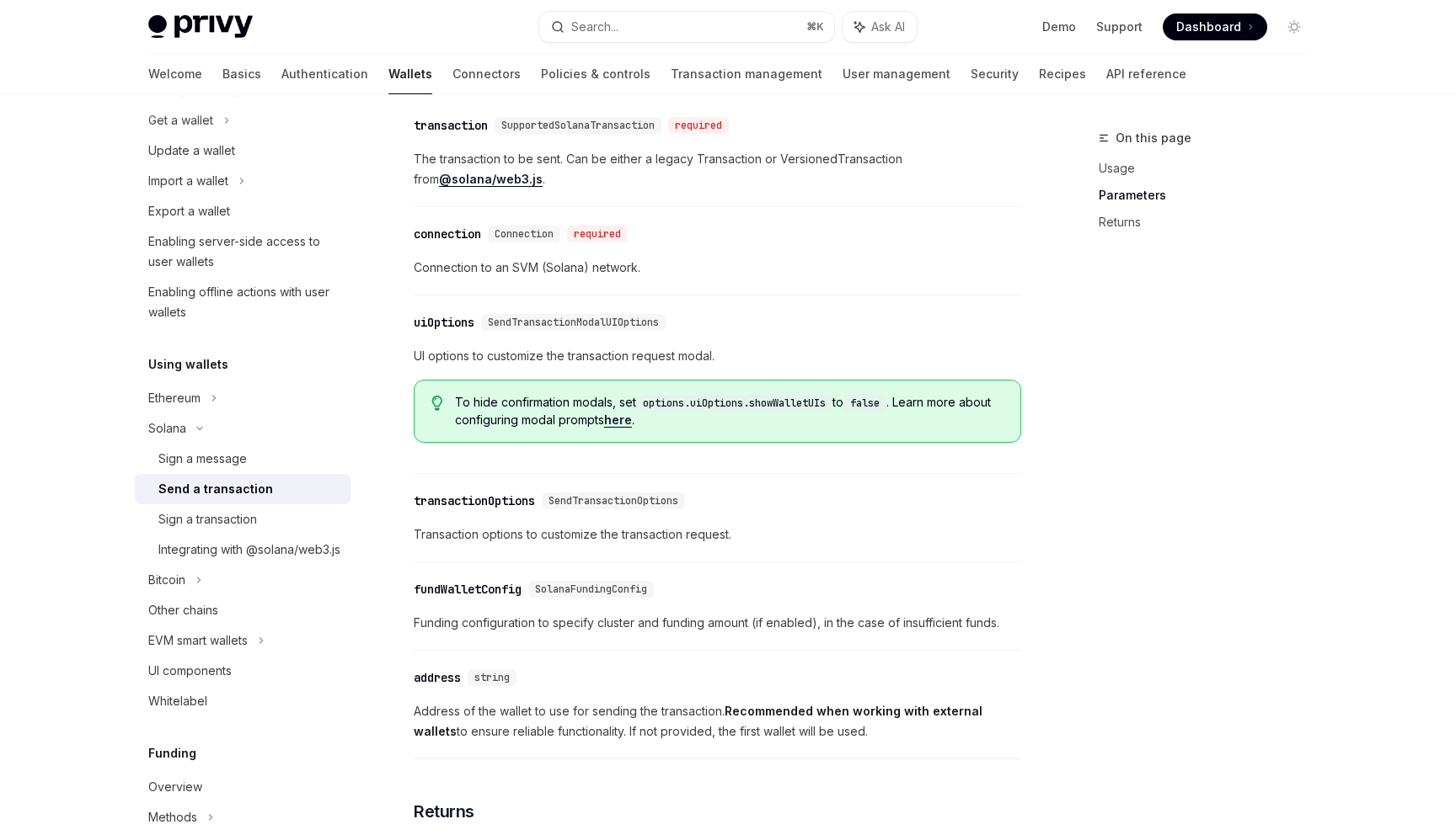
scroll to position [1430, 0]
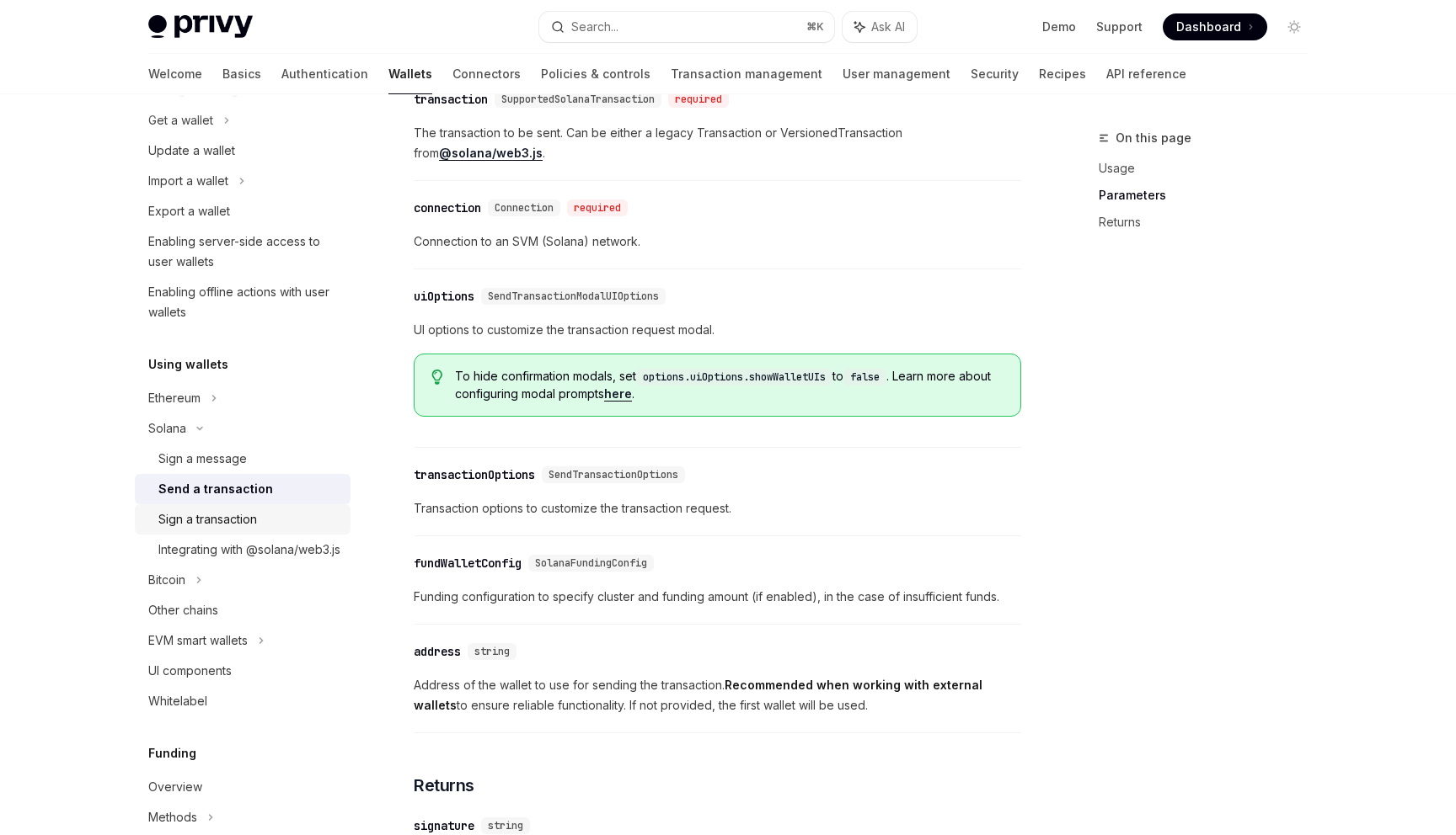
click at [265, 511] on div "Sign a transaction" at bounding box center [249, 519] width 182 height 20
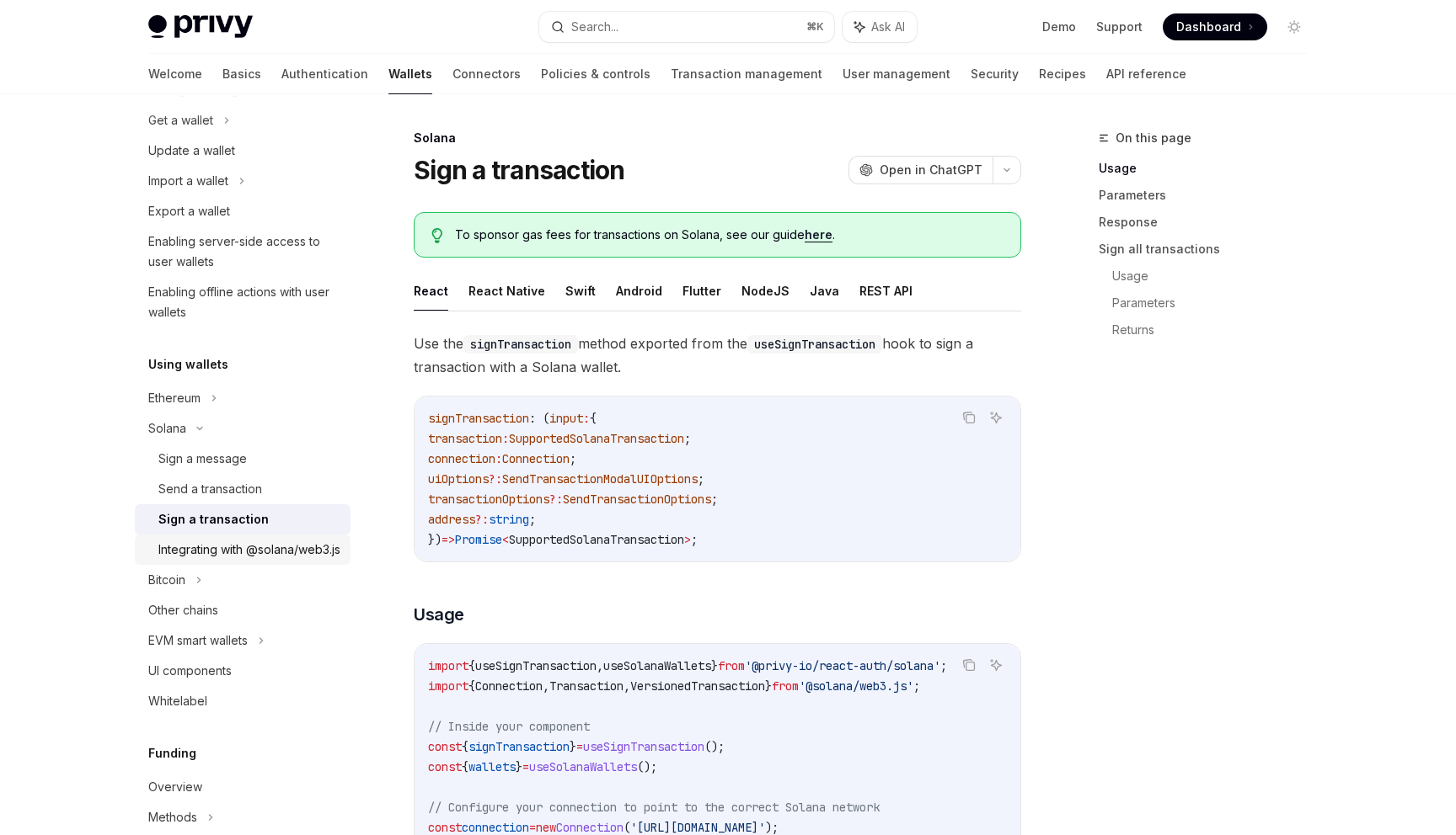
click at [262, 555] on div "Integrating with @solana/web3.js" at bounding box center [249, 549] width 182 height 20
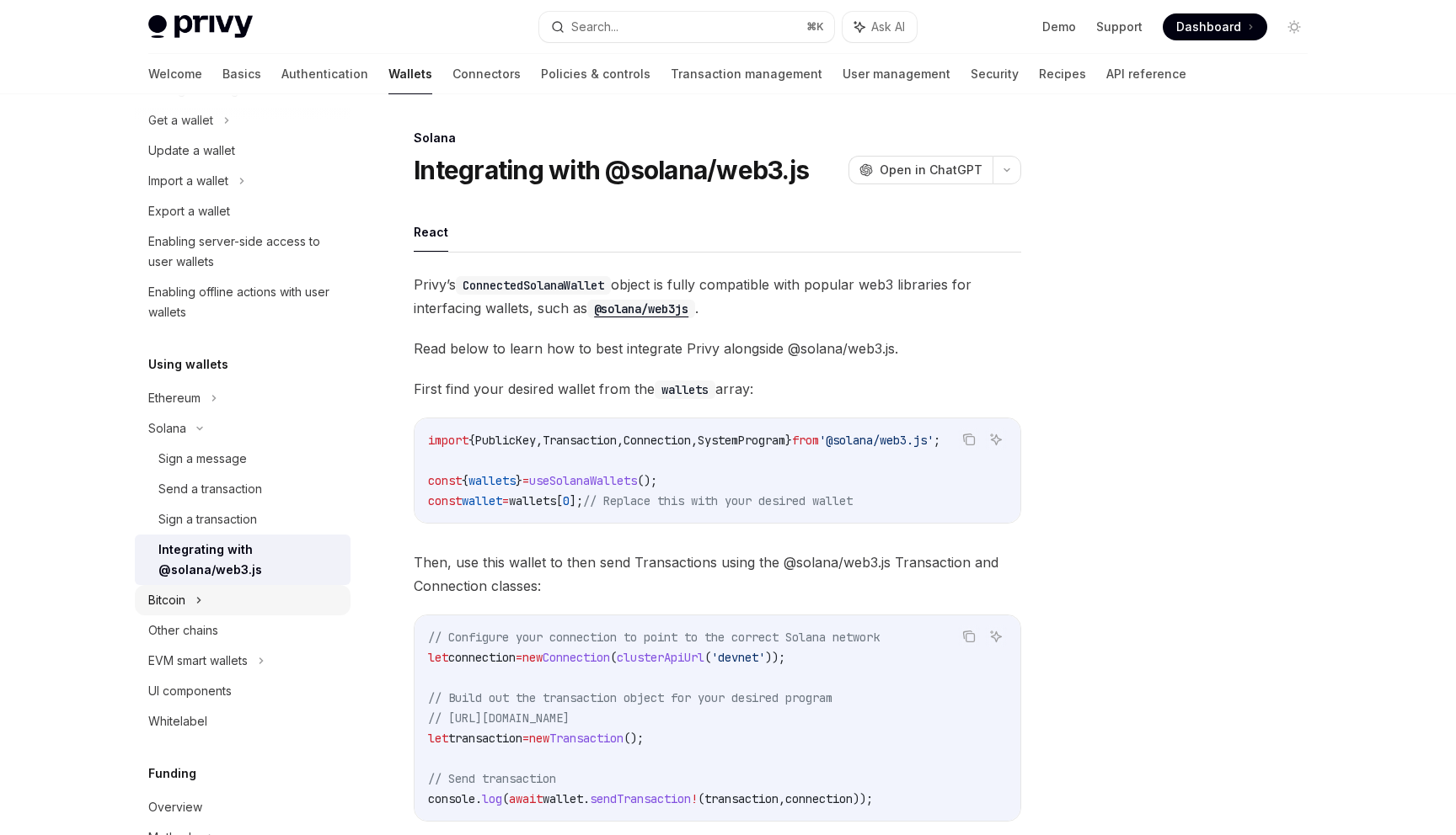
click at [253, 604] on div "Bitcoin" at bounding box center [242, 600] width 216 height 31
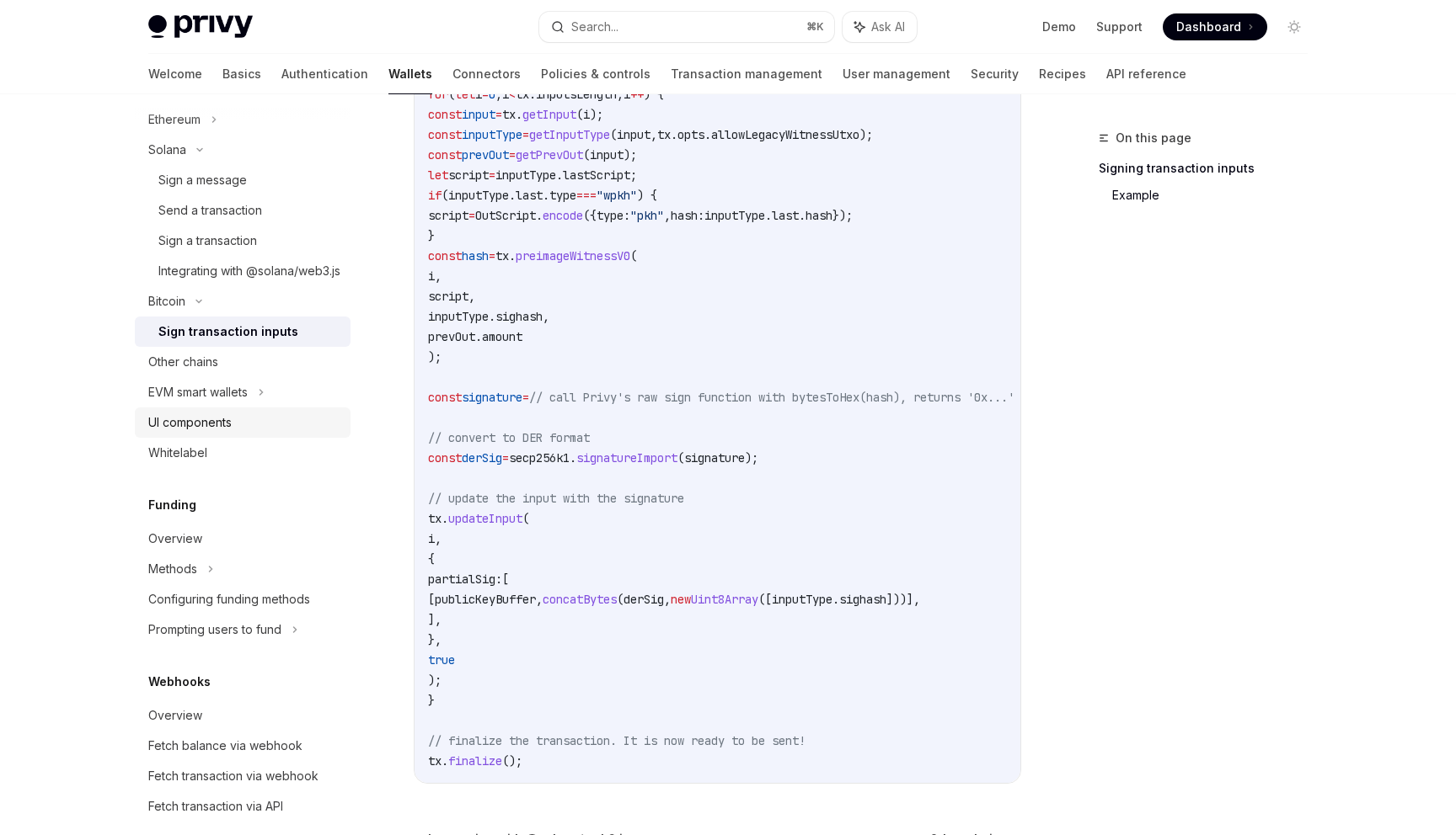
scroll to position [589, 0]
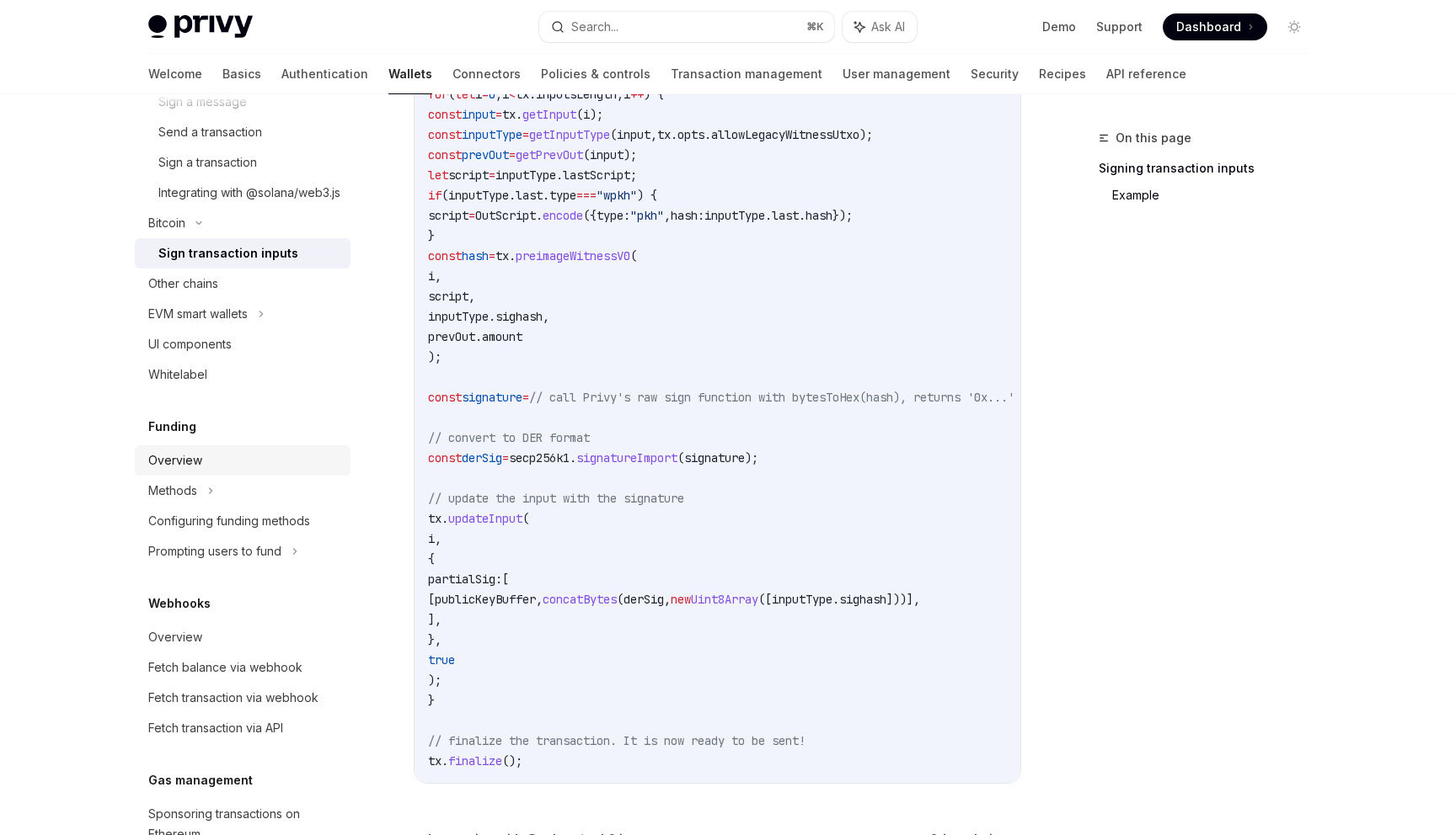
click at [198, 471] on div "Overview" at bounding box center [176, 460] width 54 height 20
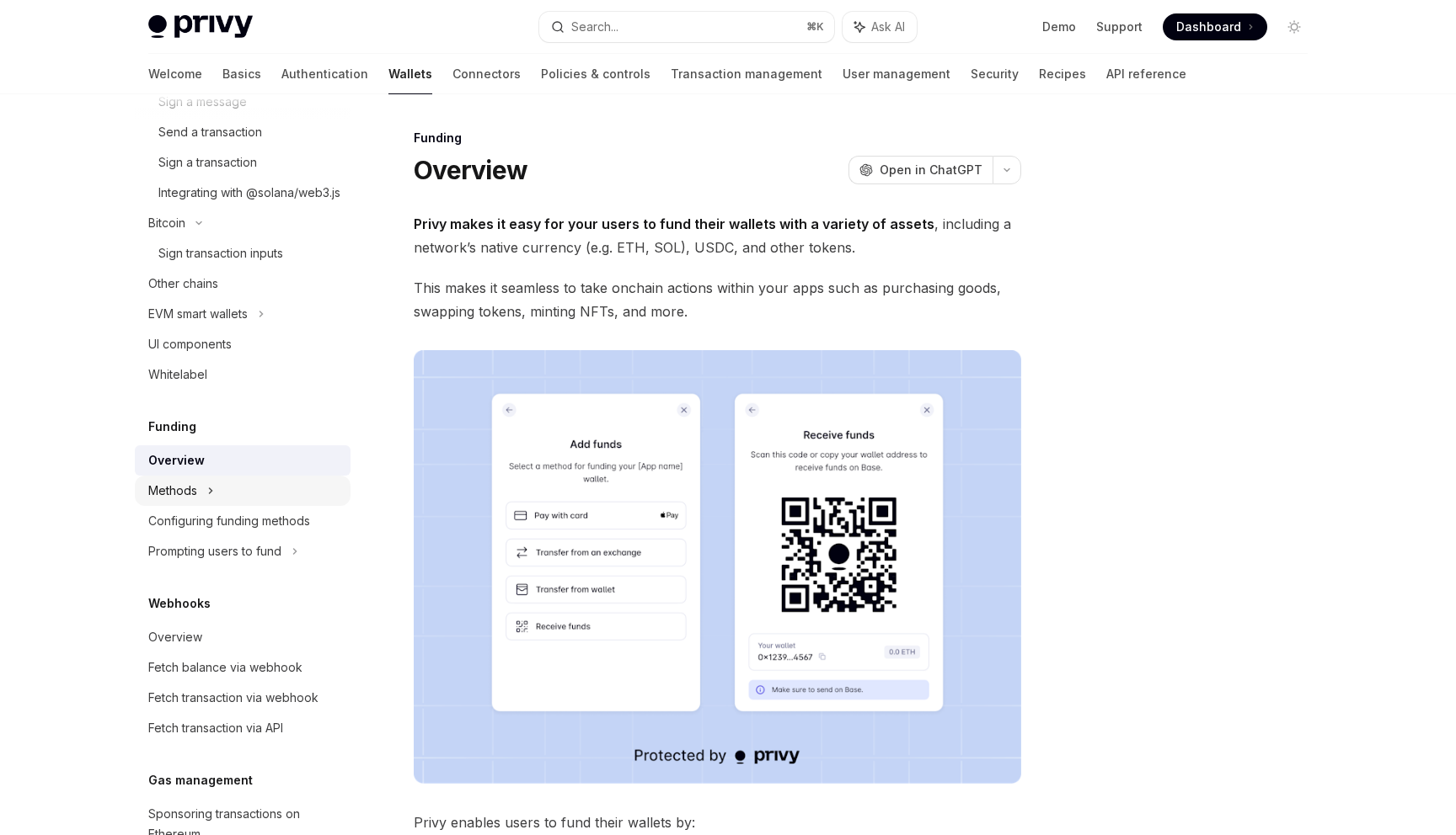
type textarea "*"
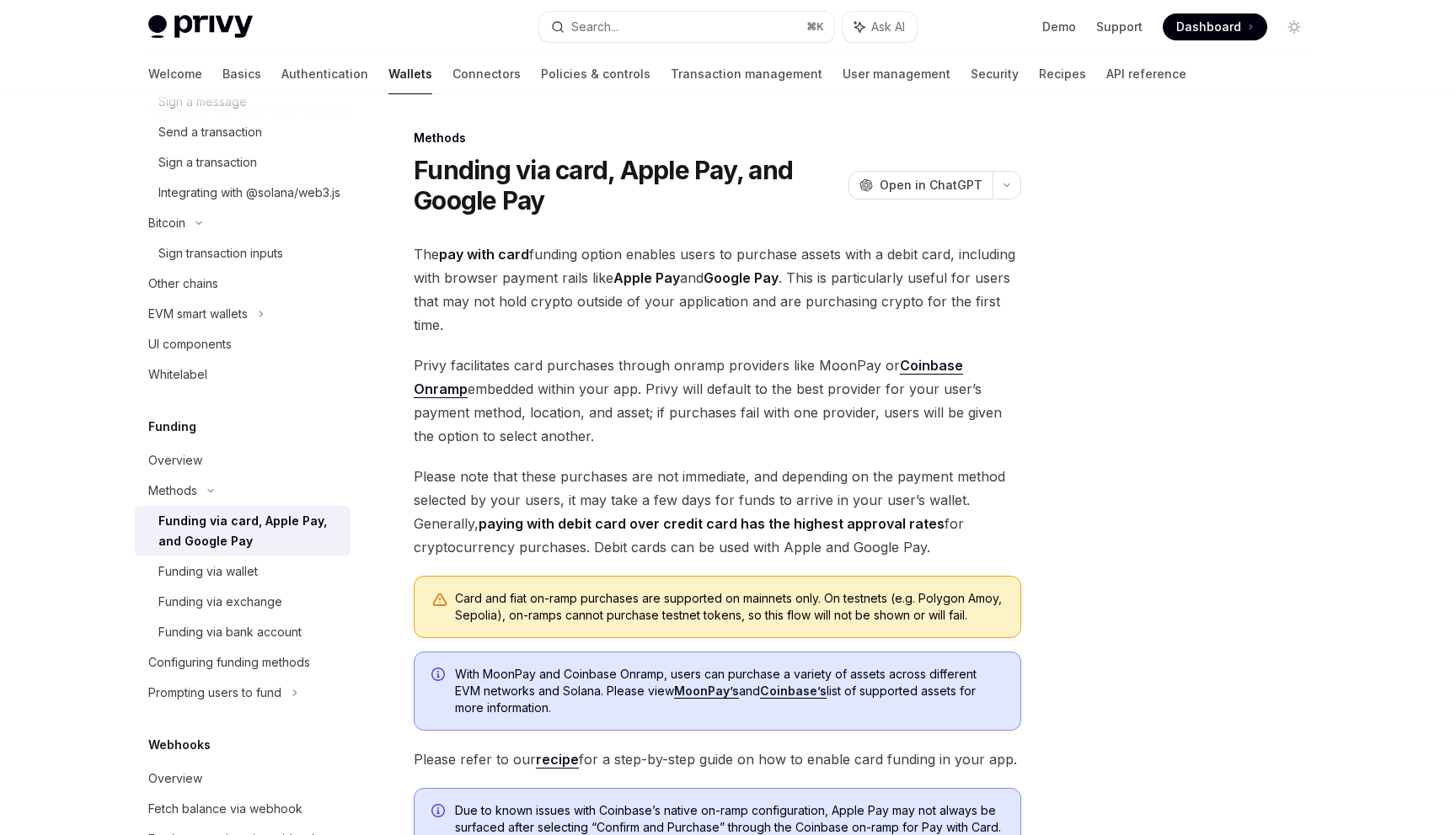
click at [514, 286] on span "The pay with card funding option enables users to purchase assets with a debit …" at bounding box center [717, 290] width 607 height 94
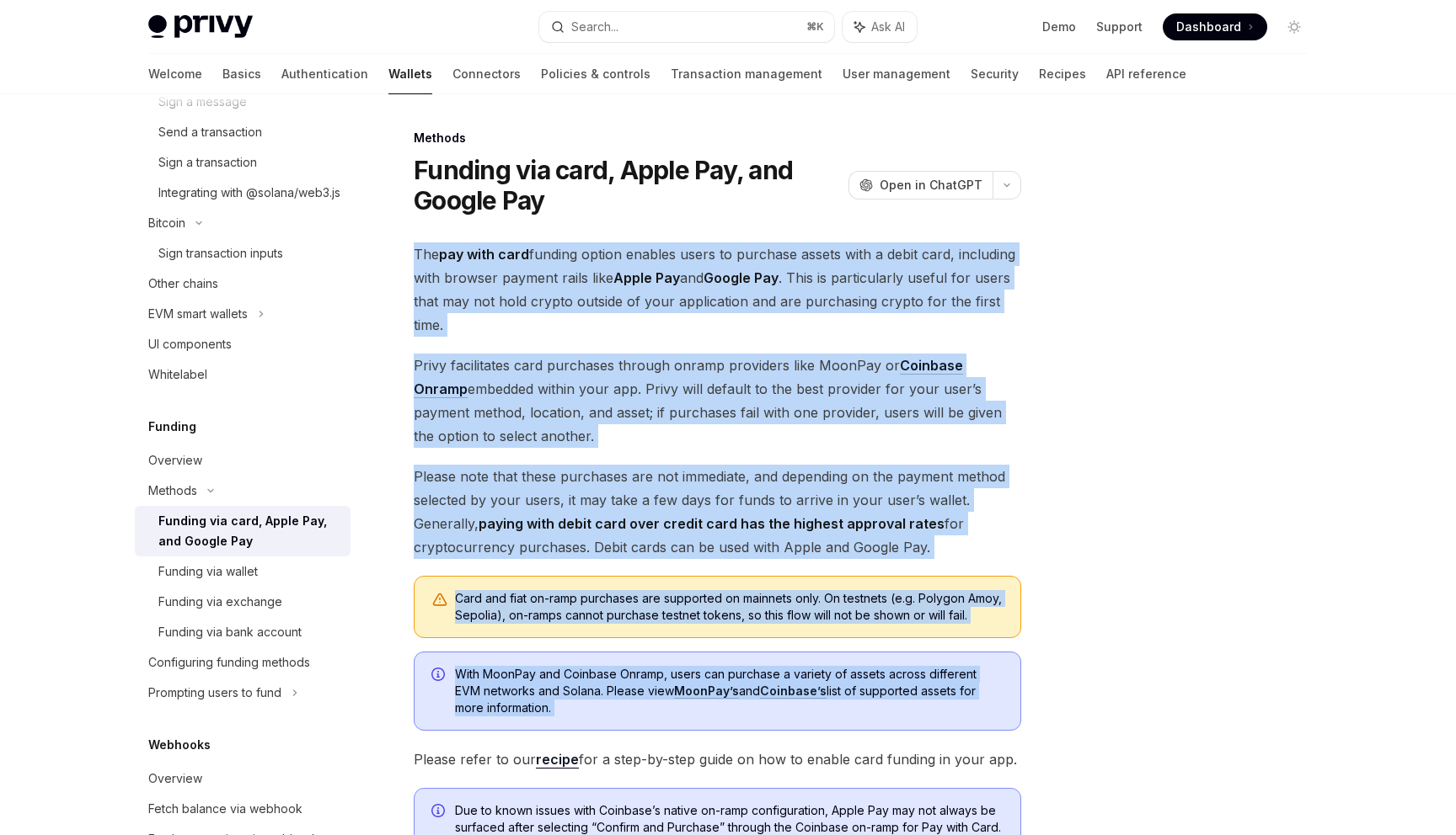
drag, startPoint x: 514, startPoint y: 286, endPoint x: 550, endPoint y: 712, distance: 427.5
click at [550, 712] on div "The pay with card funding option enables users to purchase assets with a debit …" at bounding box center [717, 555] width 607 height 625
click at [550, 712] on span "With MoonPay and Coinbase Onramp, users can purchase a variety of assets across…" at bounding box center [730, 692] width 549 height 51
